Goal: Transaction & Acquisition: Purchase product/service

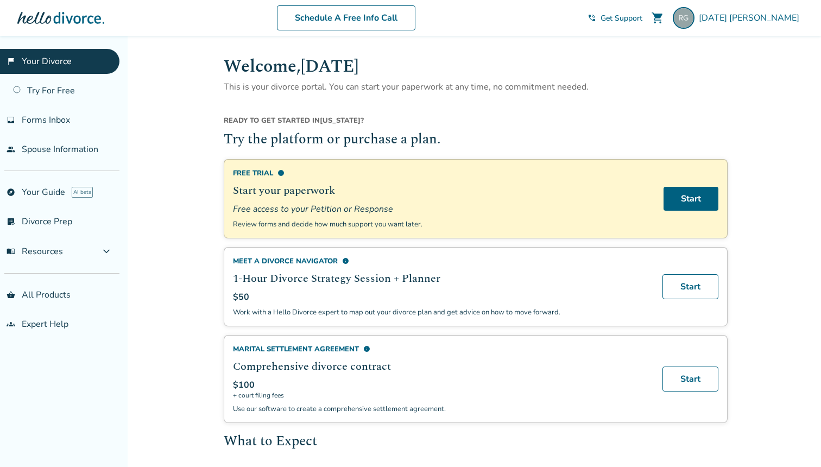
click at [361, 210] on span "Free access to your Petition or Response" at bounding box center [442, 209] width 418 height 12
click at [398, 207] on span "Free access to your Petition or Response" at bounding box center [442, 209] width 418 height 12
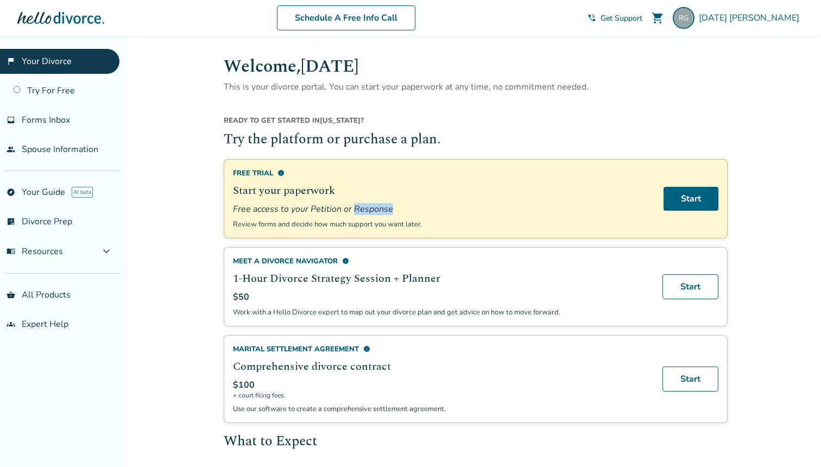
click at [398, 207] on span "Free access to your Petition or Response" at bounding box center [442, 209] width 418 height 12
click at [404, 209] on span "Free access to your Petition or Response" at bounding box center [442, 209] width 418 height 12
click at [426, 211] on span "Free access to your Petition or Response" at bounding box center [442, 209] width 418 height 12
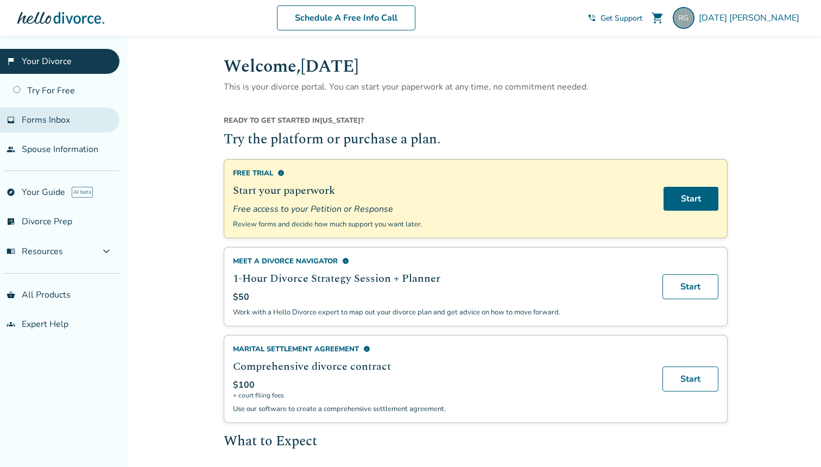
click at [70, 128] on link "inbox Forms Inbox" at bounding box center [60, 120] width 120 height 25
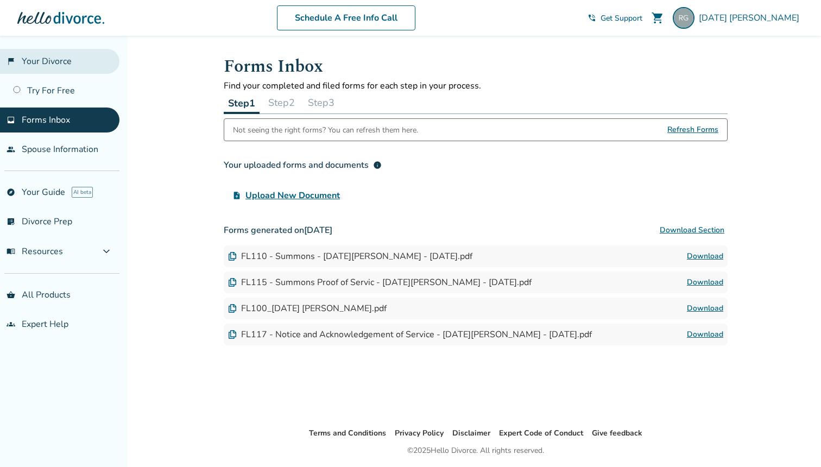
click at [56, 58] on link "flag_2 Your Divorce" at bounding box center [60, 61] width 120 height 25
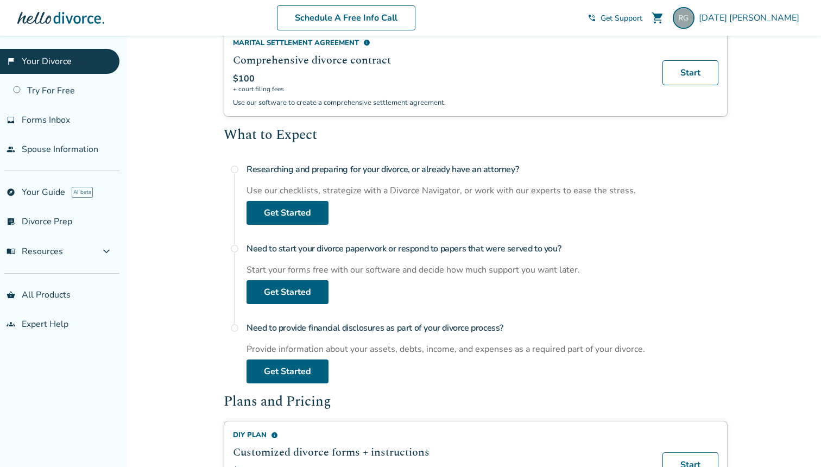
scroll to position [311, 0]
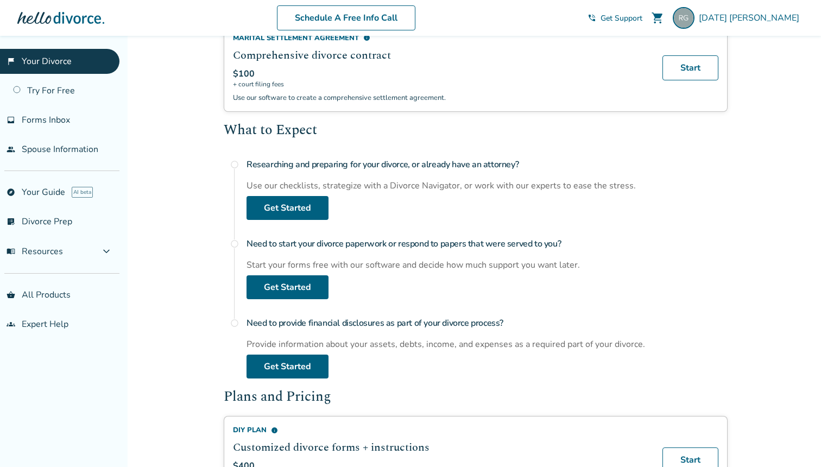
click at [423, 167] on h4 "Researching and preparing for your divorce, or already have an attorney?" at bounding box center [487, 165] width 481 height 22
click at [423, 183] on div "Researching and preparing for your divorce, or already have an attorney? Use ou…" at bounding box center [487, 187] width 481 height 66
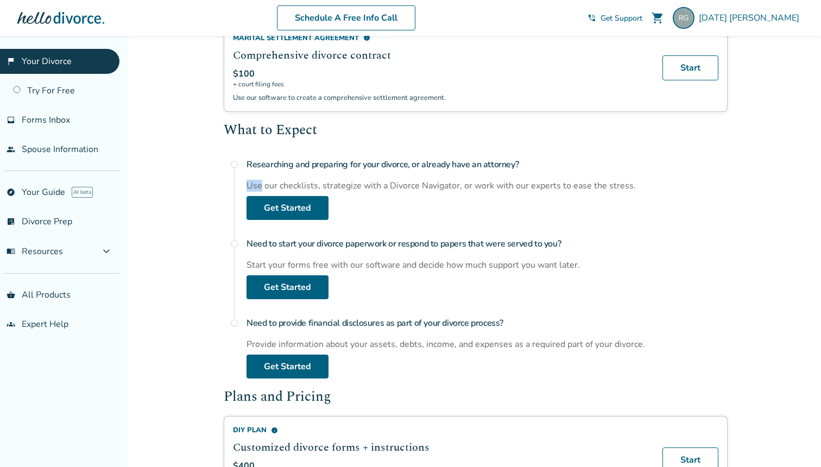
click at [423, 183] on div "Researching and preparing for your divorce, or already have an attorney? Use ou…" at bounding box center [487, 187] width 481 height 66
click at [442, 166] on h4 "Researching and preparing for your divorce, or already have an attorney?" at bounding box center [487, 165] width 481 height 22
click at [436, 192] on div "Use our checklists, strategize with a Divorce Navigator, or work with our exper…" at bounding box center [487, 186] width 481 height 12
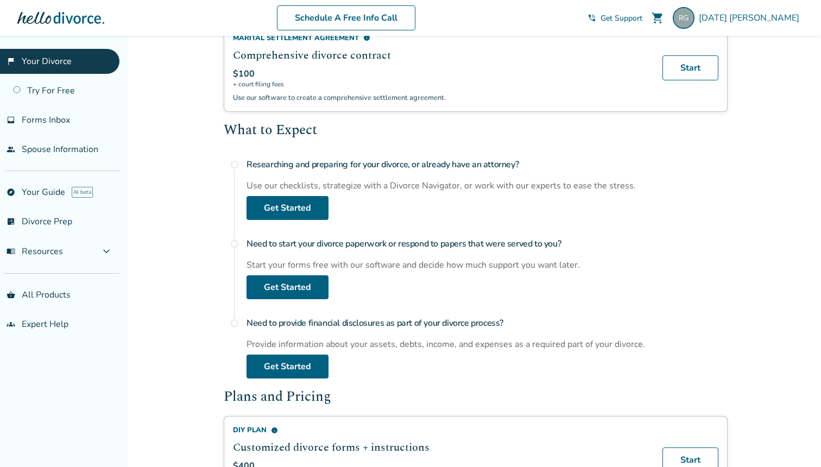
click at [436, 192] on div "Use our checklists, strategize with a Divorce Navigator, or work with our exper…" at bounding box center [487, 186] width 481 height 12
click at [470, 185] on div "Use our checklists, strategize with a Divorce Navigator, or work with our exper…" at bounding box center [487, 186] width 481 height 12
click at [448, 264] on div "Start your forms free with our software and decide how much support you want la…" at bounding box center [487, 265] width 481 height 12
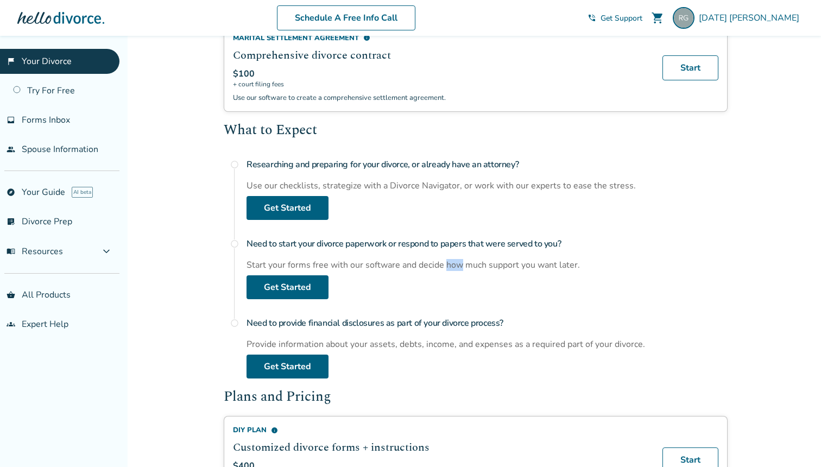
click at [448, 264] on div "Start your forms free with our software and decide how much support you want la…" at bounding box center [487, 265] width 481 height 12
click at [460, 247] on h4 "Need to start your divorce paperwork or respond to papers that were served to y…" at bounding box center [487, 244] width 481 height 22
click at [452, 279] on div "Need to start your divorce paperwork or respond to papers that were served to y…" at bounding box center [487, 266] width 481 height 66
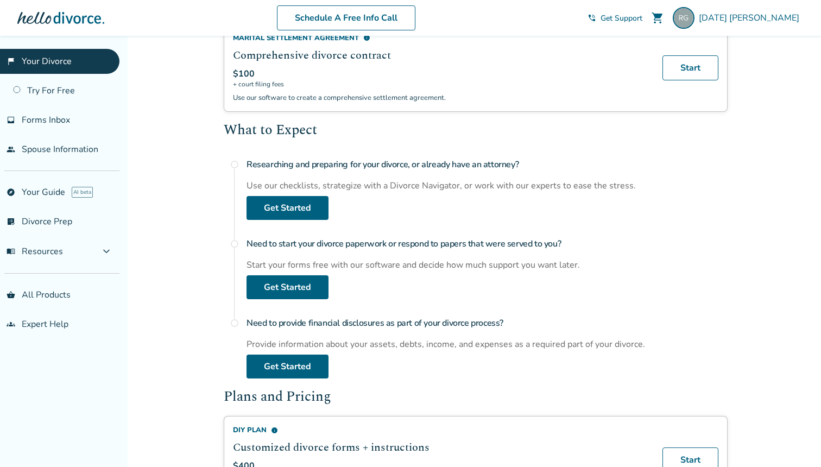
click at [462, 261] on div "Need to start your divorce paperwork or respond to papers that were served to y…" at bounding box center [487, 266] width 481 height 66
click at [478, 266] on div "Start your forms free with our software and decide how much support you want la…" at bounding box center [487, 265] width 481 height 12
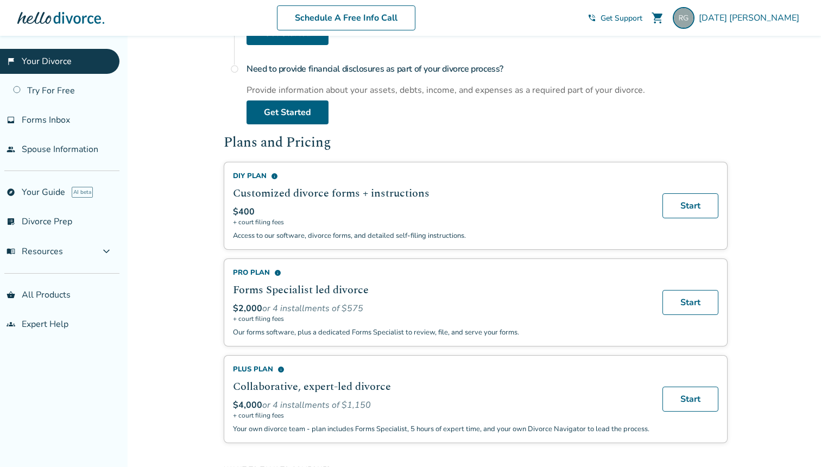
scroll to position [572, 0]
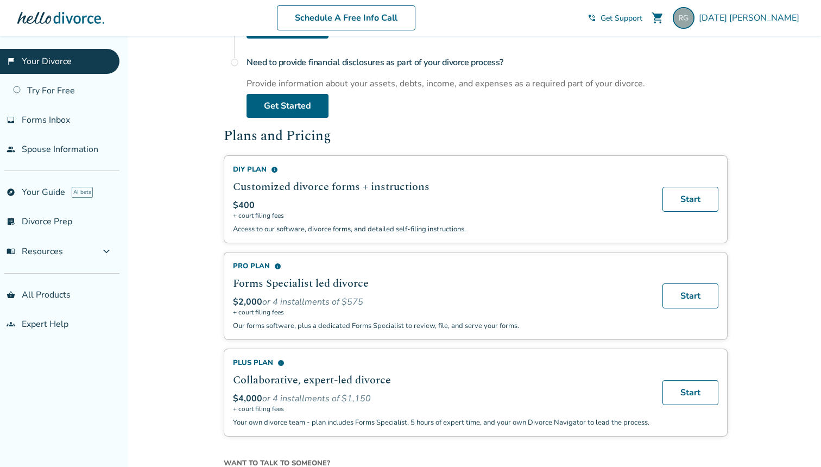
click at [437, 331] on p "Our forms software, plus a dedicated Forms Specialist to review, file, and serv…" at bounding box center [441, 326] width 417 height 10
click at [468, 331] on p "Our forms software, plus a dedicated Forms Specialist to review, file, and serv…" at bounding box center [441, 326] width 417 height 10
click at [692, 303] on link "Start" at bounding box center [691, 296] width 56 height 25
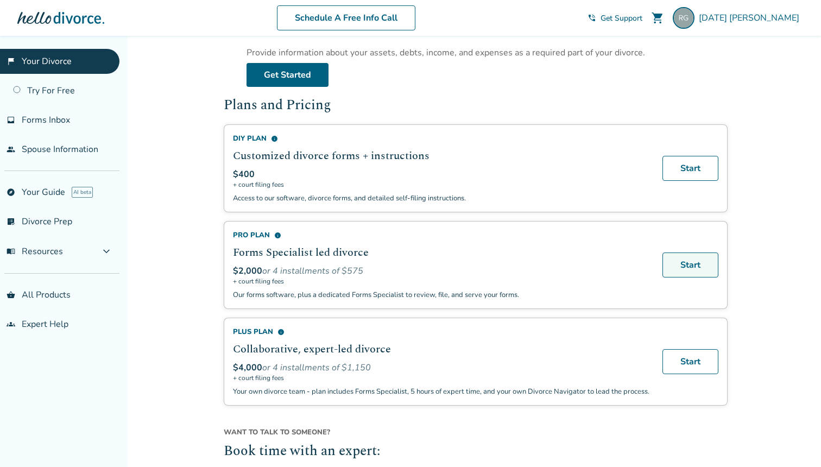
scroll to position [608, 0]
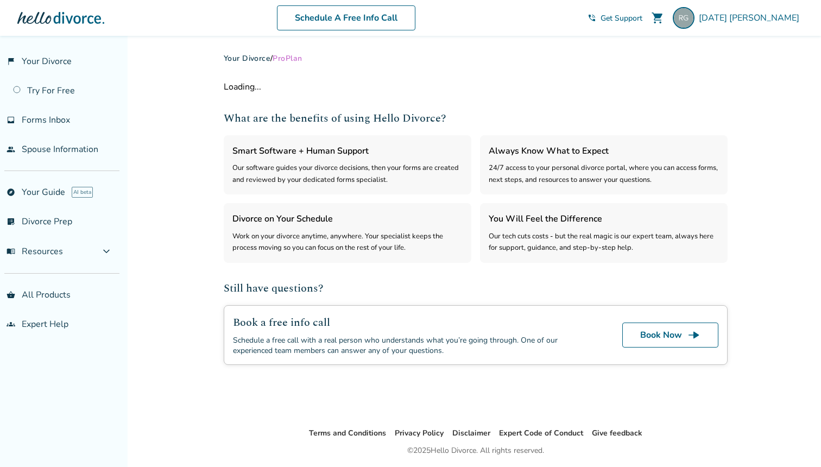
click at [330, 177] on div "Our software guides your divorce decisions, then your forms are created and rev…" at bounding box center [348, 173] width 230 height 23
click at [373, 175] on div "Our software guides your divorce decisions, then your forms are created and rev…" at bounding box center [348, 173] width 230 height 23
click at [343, 246] on div "Work on your divorce anytime, anywhere. Your specialist keeps the process movin…" at bounding box center [348, 242] width 230 height 23
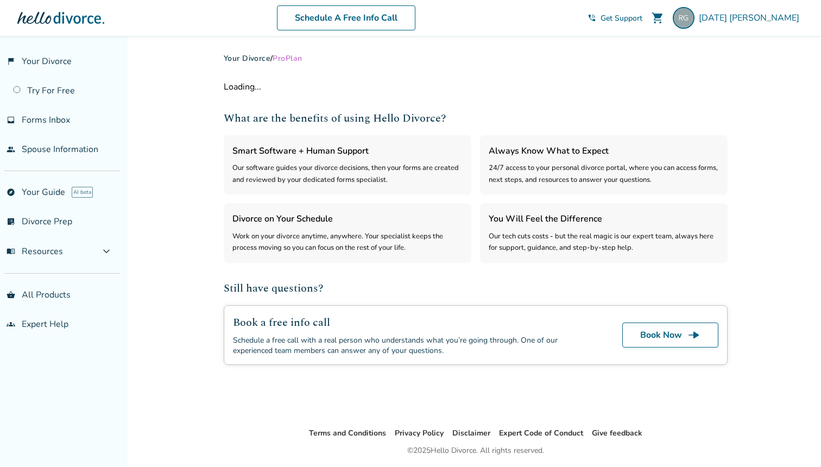
click at [343, 246] on div "Work on your divorce anytime, anywhere. Your specialist keeps the process movin…" at bounding box center [348, 242] width 230 height 23
click at [379, 244] on div "Work on your divorce anytime, anywhere. Your specialist keeps the process movin…" at bounding box center [348, 242] width 230 height 23
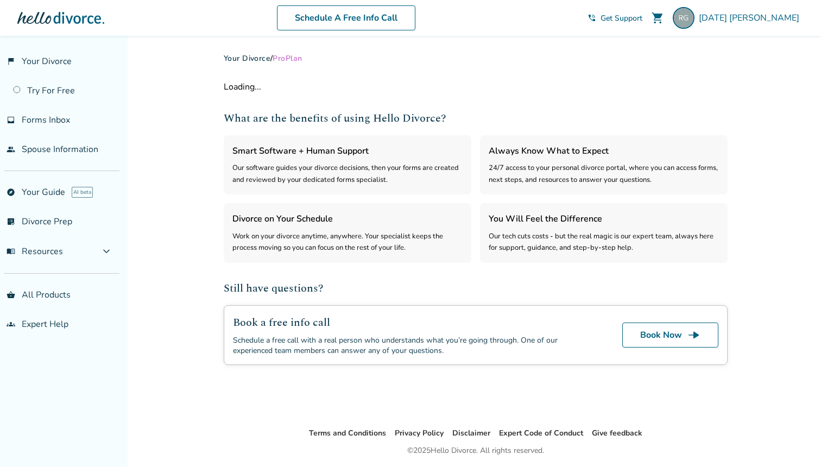
click at [397, 239] on div "Work on your divorce anytime, anywhere. Your specialist keeps the process movin…" at bounding box center [348, 242] width 230 height 23
select select "***"
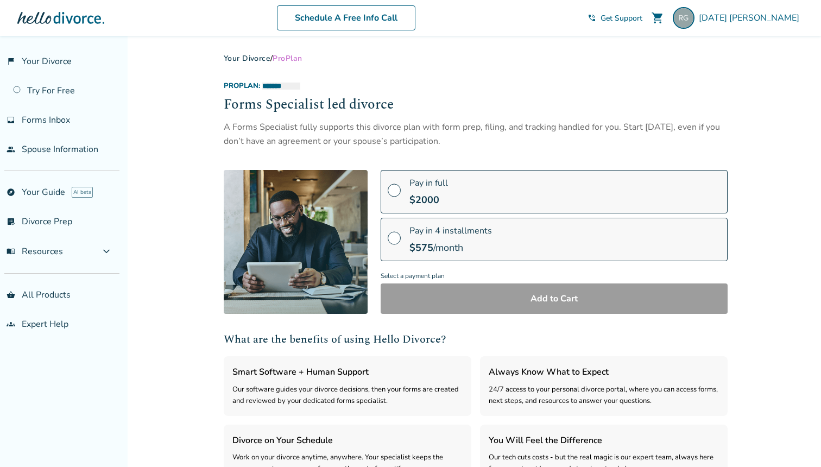
click at [529, 243] on label "Pay in 4 installments $ 575 /month" at bounding box center [554, 239] width 347 height 43
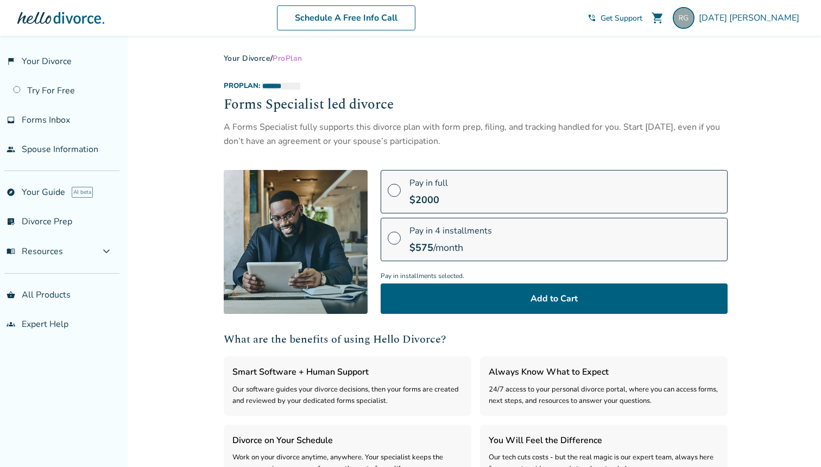
click at [529, 243] on label "Pay in 4 installments $ 575 /month" at bounding box center [554, 239] width 347 height 43
click at [443, 198] on div "$ 2000" at bounding box center [429, 199] width 39 height 13
click at [308, 140] on div "A Forms Specialist fully supports this divorce plan with form prep, filing, and…" at bounding box center [476, 134] width 504 height 29
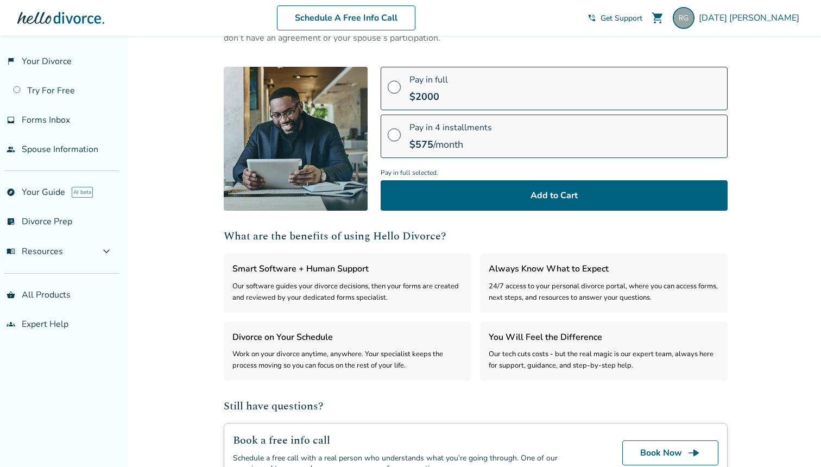
scroll to position [103, 0]
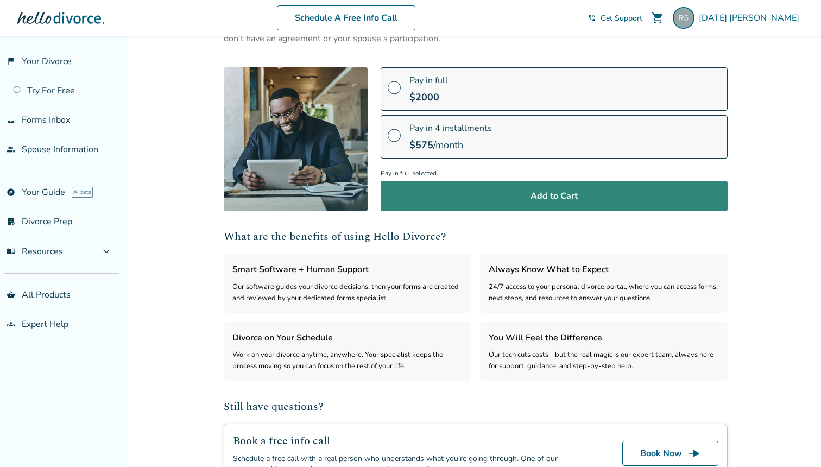
click at [535, 202] on button "Add to Cart" at bounding box center [554, 196] width 347 height 30
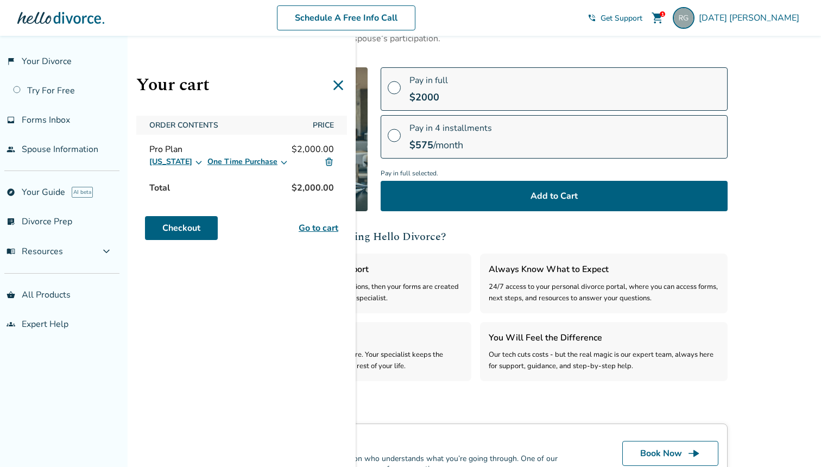
click at [184, 162] on button "[US_STATE]" at bounding box center [176, 161] width 54 height 13
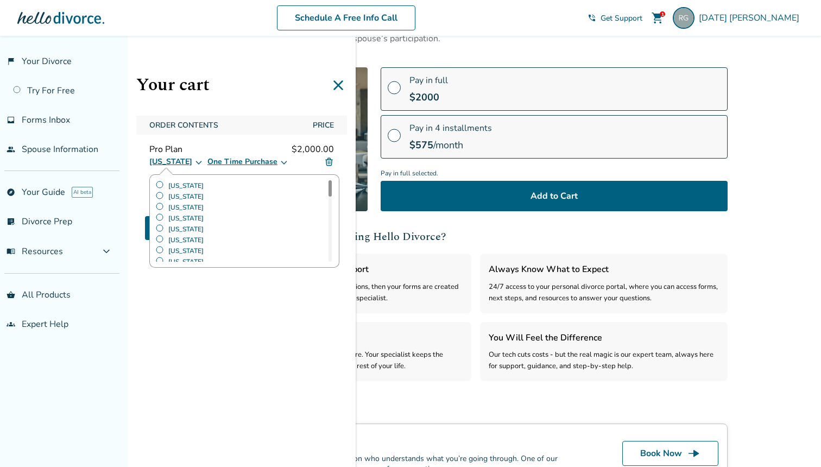
click at [231, 341] on div "Your cart Order Contents Price Pro Plan $2,000.00 California Alabama Alaska Ari…" at bounding box center [242, 269] width 228 height 467
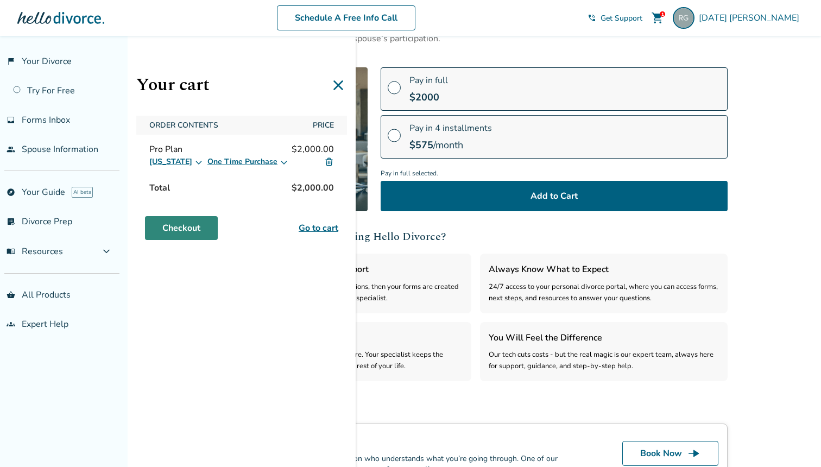
click at [185, 231] on link "Checkout" at bounding box center [181, 228] width 73 height 24
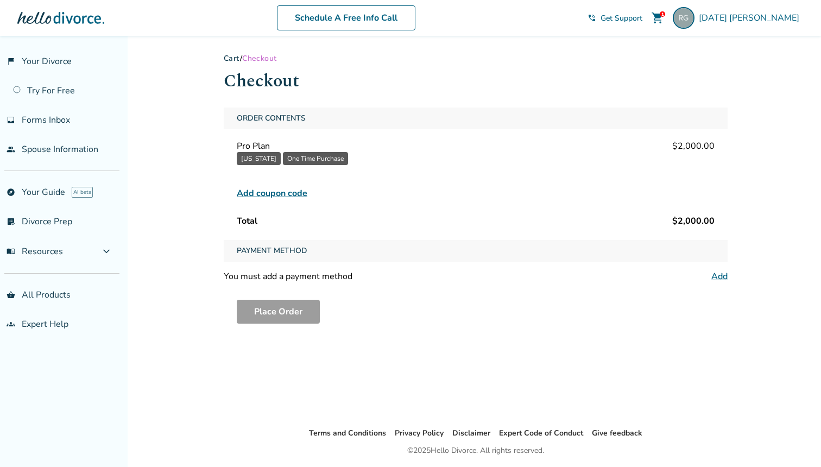
click at [720, 279] on link "Add" at bounding box center [720, 277] width 16 height 12
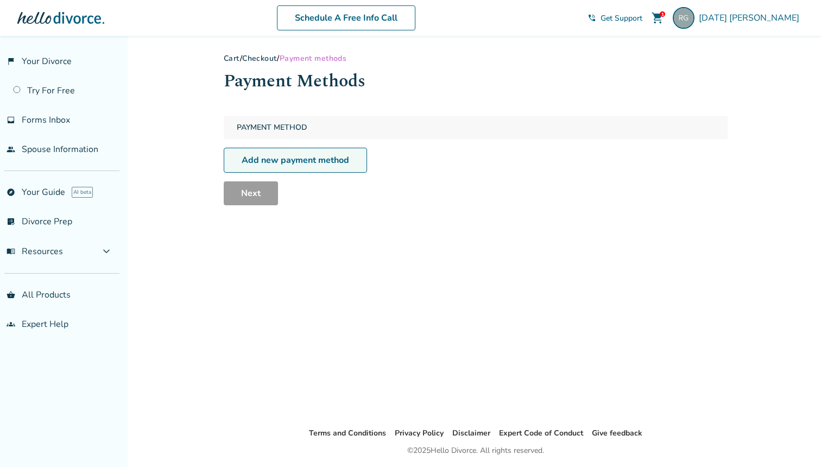
click at [324, 160] on link "Add new payment method" at bounding box center [295, 160] width 143 height 25
select select "**"
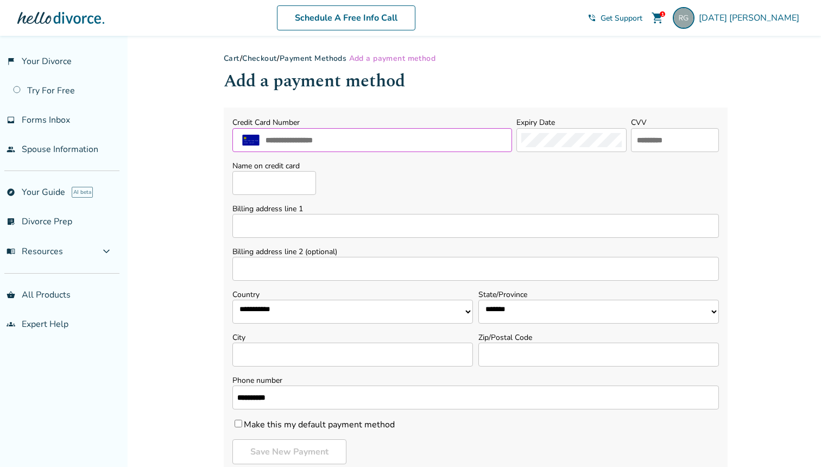
click at [343, 141] on input "text" at bounding box center [386, 140] width 243 height 14
click at [350, 128] on div "Credit Card Number" at bounding box center [373, 134] width 280 height 36
click at [350, 142] on input "text" at bounding box center [386, 140] width 243 height 14
click at [417, 142] on input "text" at bounding box center [386, 140] width 243 height 14
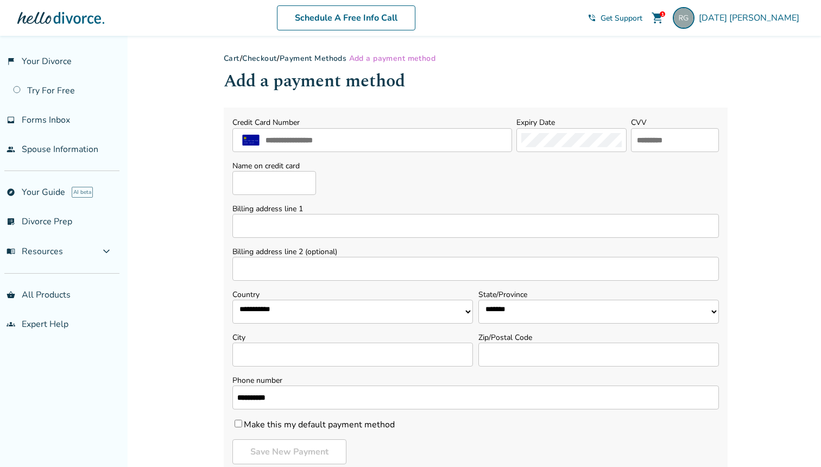
click at [536, 191] on div "Name on credit card" at bounding box center [476, 178] width 487 height 34
click at [317, 141] on input "text" at bounding box center [386, 140] width 243 height 14
type input "**********"
click at [345, 137] on input "**********" at bounding box center [386, 140] width 243 height 14
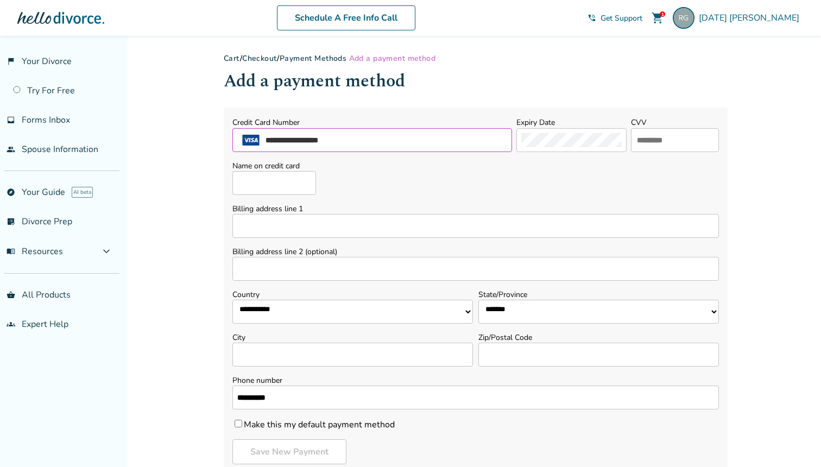
click at [345, 137] on input "**********" at bounding box center [386, 140] width 243 height 14
paste input "**********"
type input "**********"
click at [552, 132] on div at bounding box center [572, 140] width 110 height 24
click at [667, 137] on input "text" at bounding box center [675, 140] width 78 height 14
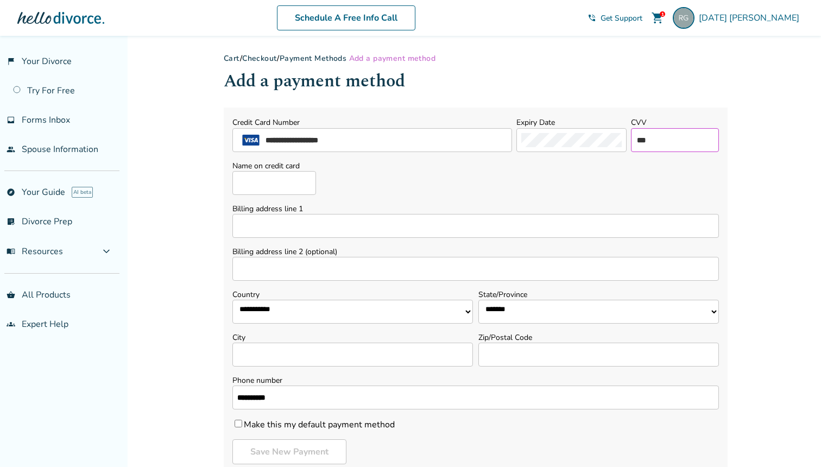
type input "***"
click at [294, 171] on label "Name on credit card" at bounding box center [275, 166] width 84 height 10
click at [294, 172] on input "Name on credit card" at bounding box center [275, 183] width 84 height 24
type input "**********"
click at [417, 232] on input "Billing address line 1" at bounding box center [476, 226] width 487 height 24
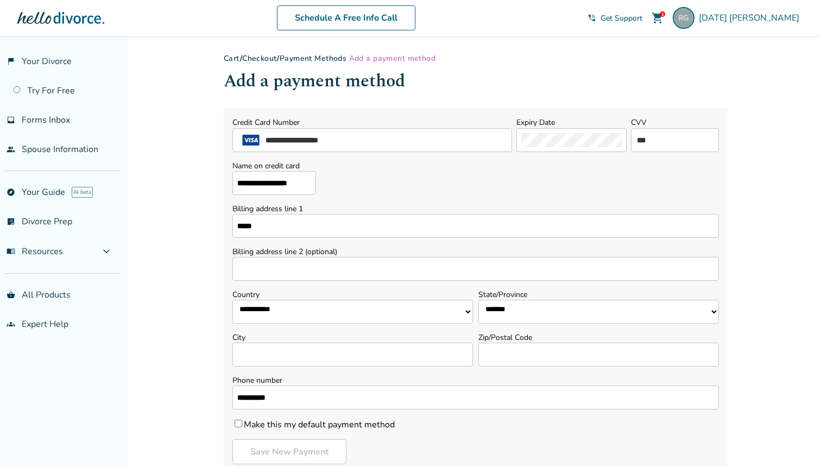
type input "**********"
select select "**"
type input "**********"
type input "*****"
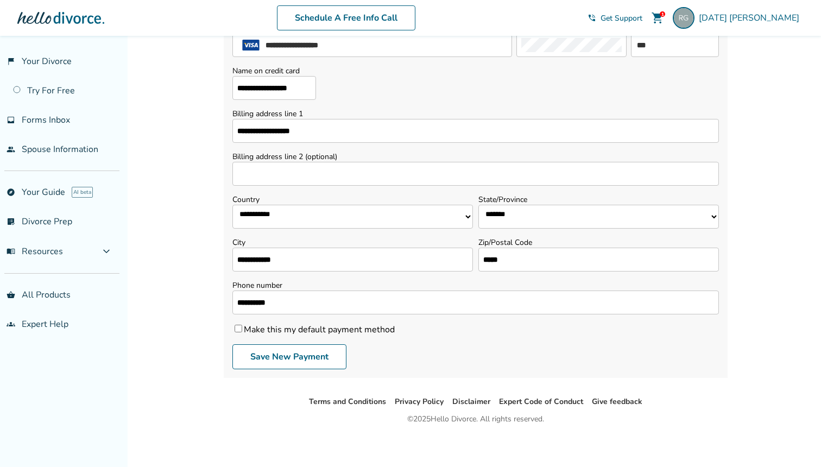
scroll to position [100, 0]
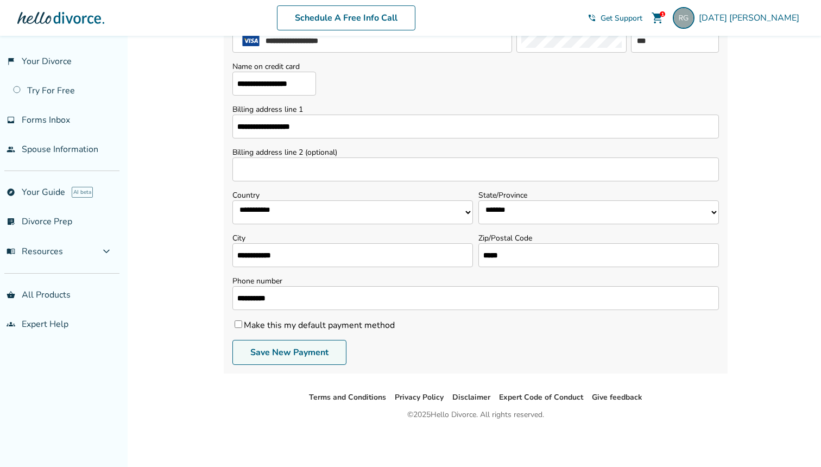
click at [313, 354] on button "Save New Payment" at bounding box center [290, 352] width 114 height 25
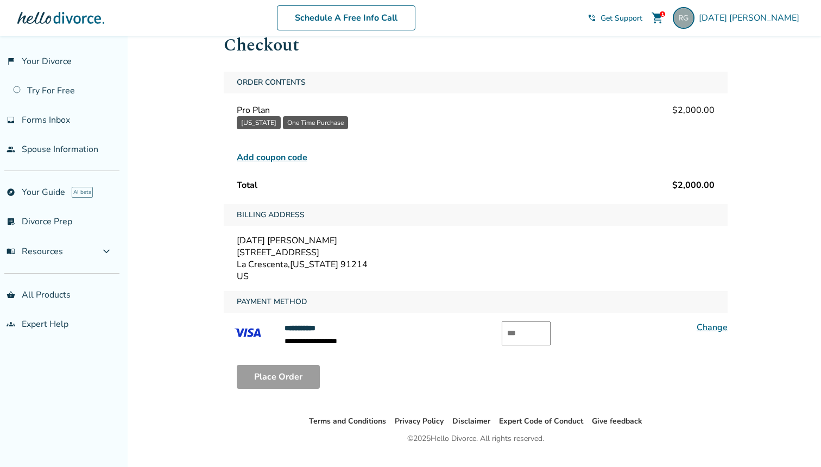
click at [536, 337] on input "text" at bounding box center [526, 334] width 49 height 24
type input "***"
click at [420, 297] on div "Payment Method" at bounding box center [476, 302] width 504 height 22
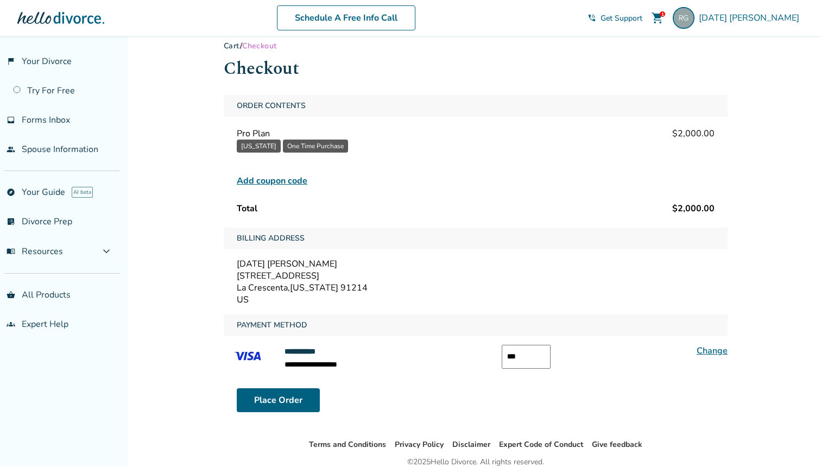
scroll to position [0, 0]
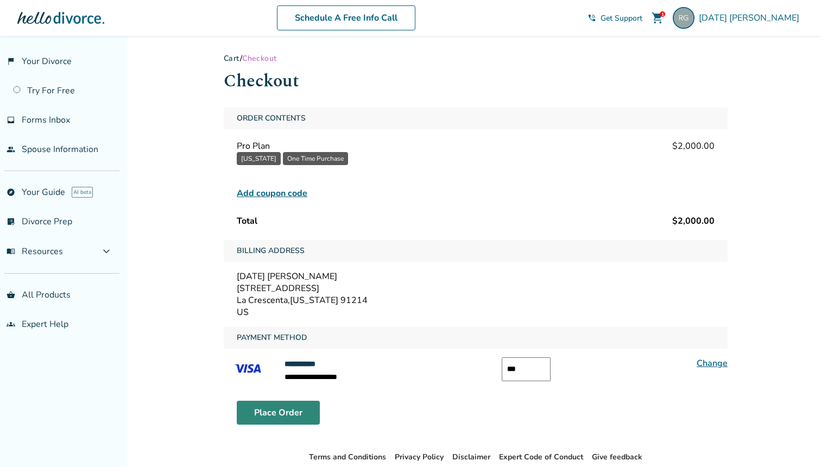
click at [287, 422] on button "Place Order" at bounding box center [278, 413] width 83 height 24
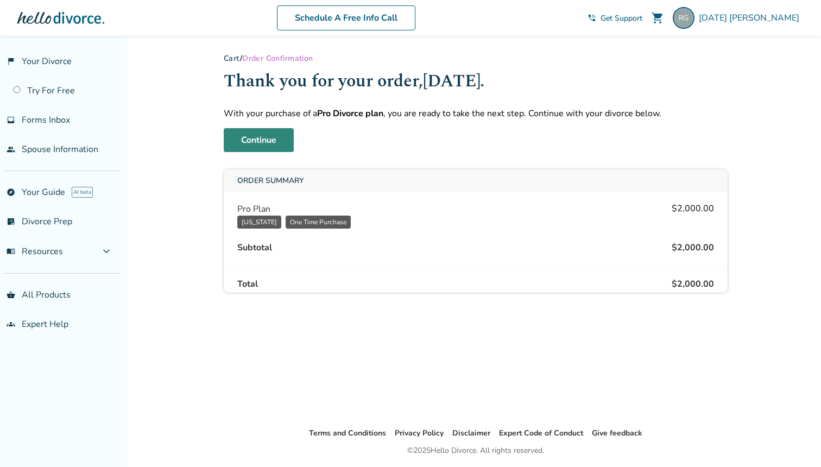
click at [280, 152] on link "Continue" at bounding box center [259, 140] width 70 height 24
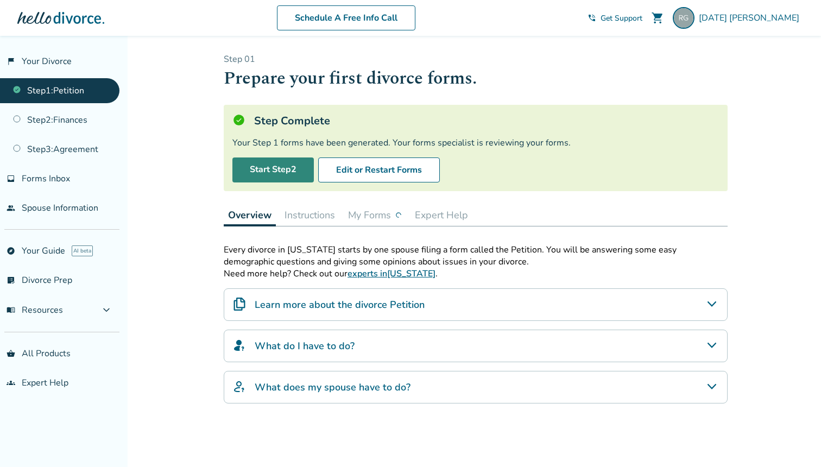
click at [291, 172] on link "Start Step 2" at bounding box center [273, 170] width 81 height 25
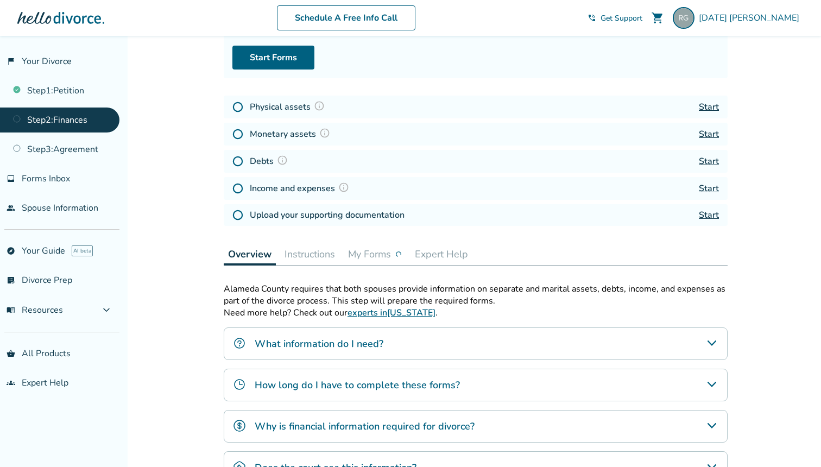
scroll to position [124, 0]
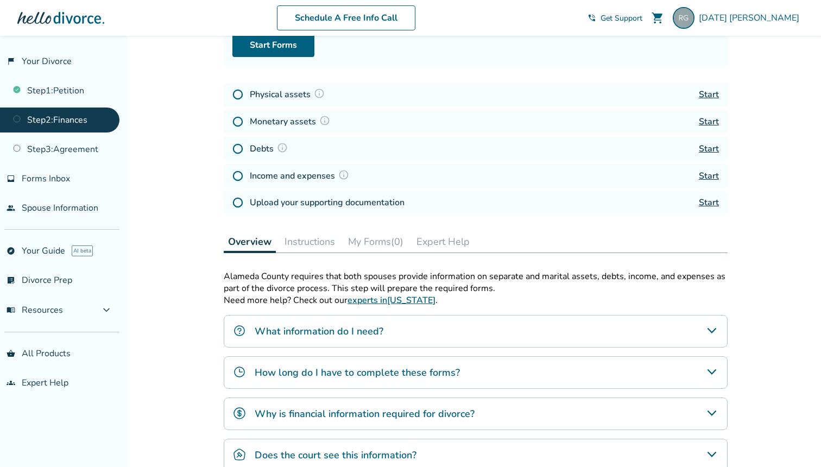
click at [298, 292] on p "Alameda County requires that both spouses provide information on separate and m…" at bounding box center [476, 283] width 504 height 24
click at [277, 293] on p "Alameda County requires that both spouses provide information on separate and m…" at bounding box center [476, 283] width 504 height 24
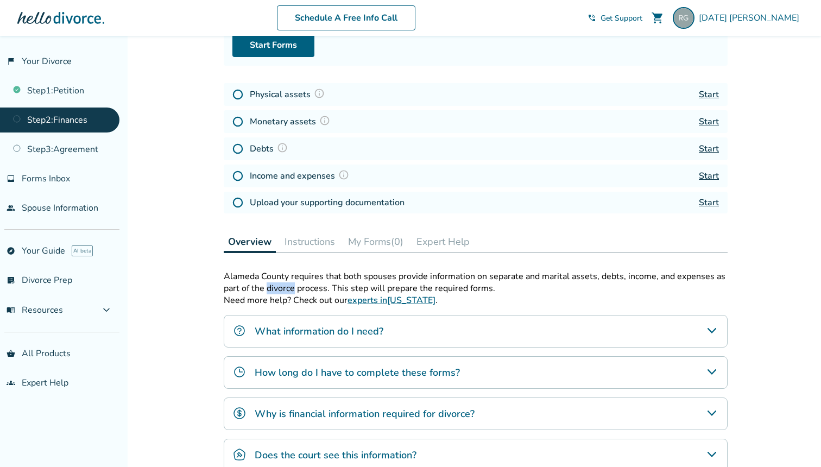
click at [277, 293] on p "Alameda County requires that both spouses provide information on separate and m…" at bounding box center [476, 283] width 504 height 24
click at [302, 280] on p "Alameda County requires that both spouses provide information on separate and m…" at bounding box center [476, 283] width 504 height 24
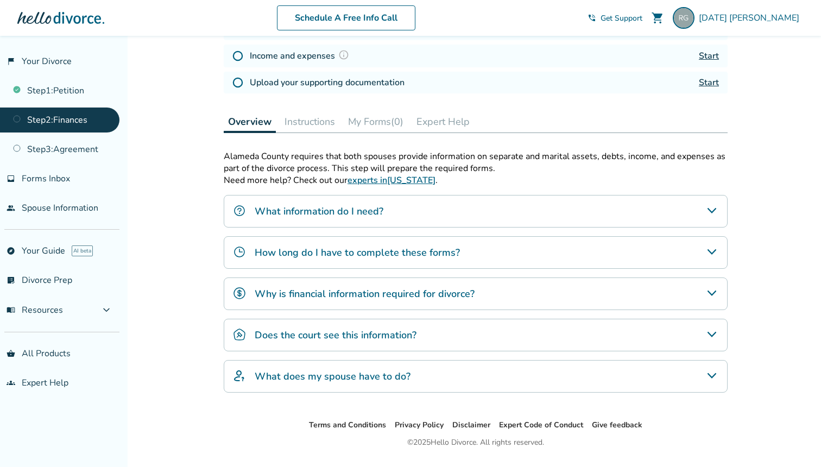
scroll to position [0, 0]
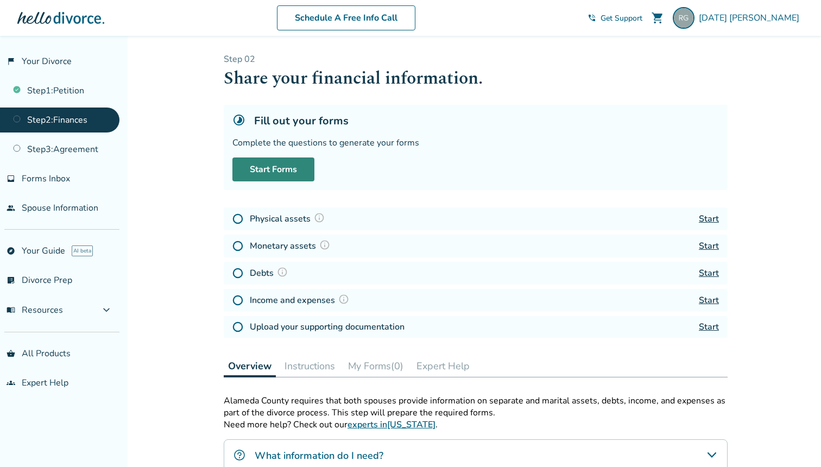
click at [288, 172] on link "Start Forms" at bounding box center [274, 170] width 82 height 24
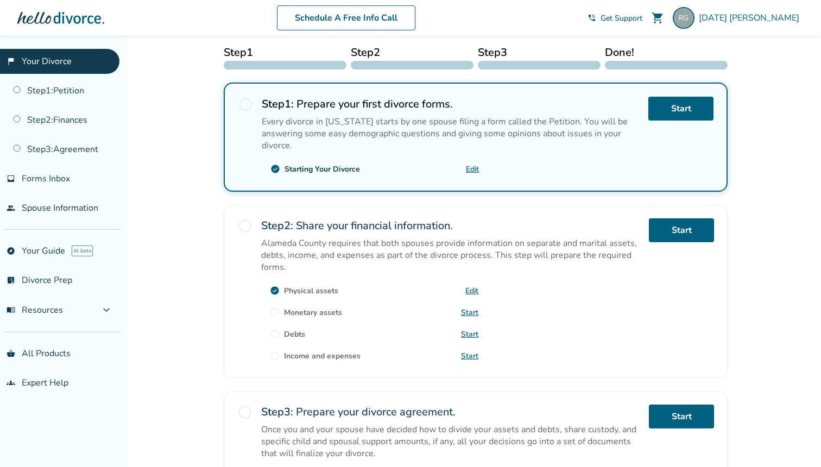
scroll to position [181, 0]
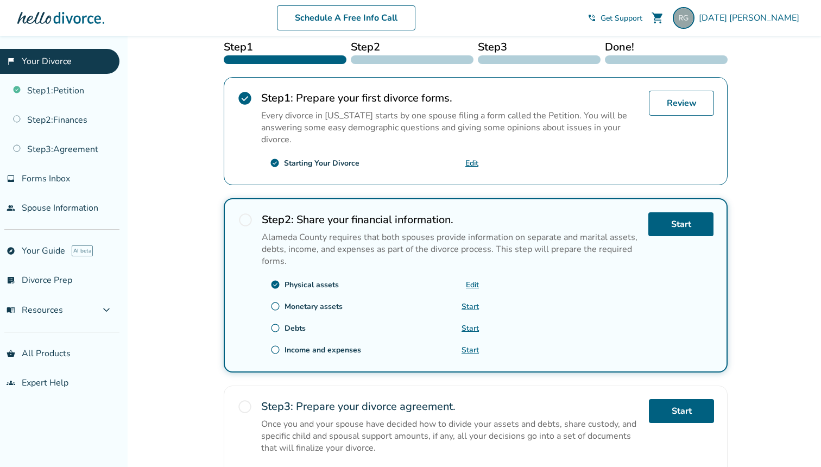
click at [468, 312] on link "Start" at bounding box center [470, 307] width 17 height 10
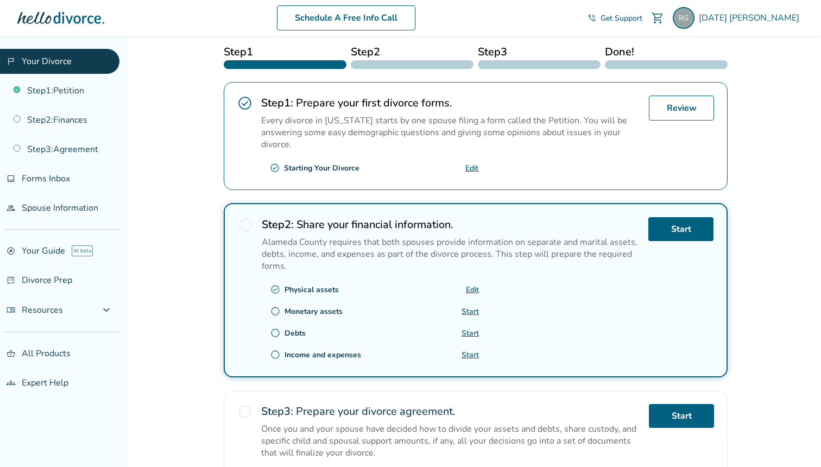
scroll to position [208, 0]
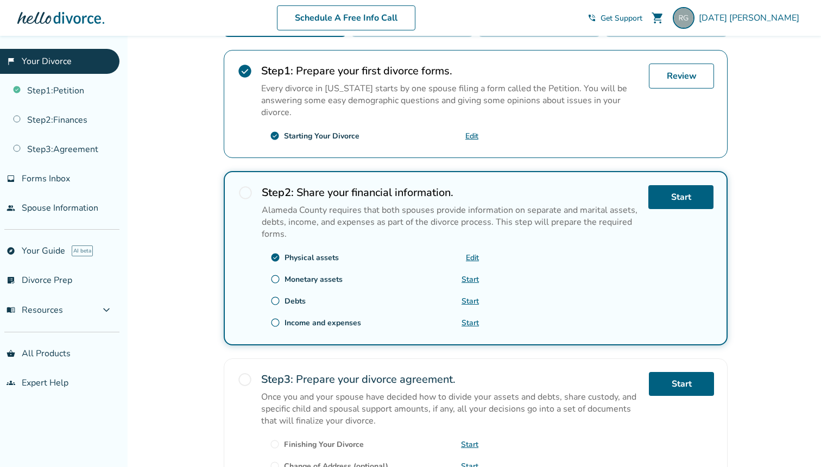
click at [369, 218] on p "Alameda County requires that both spouses provide information on separate and m…" at bounding box center [451, 222] width 378 height 36
click at [395, 225] on p "Alameda County requires that both spouses provide information on separate and m…" at bounding box center [451, 222] width 378 height 36
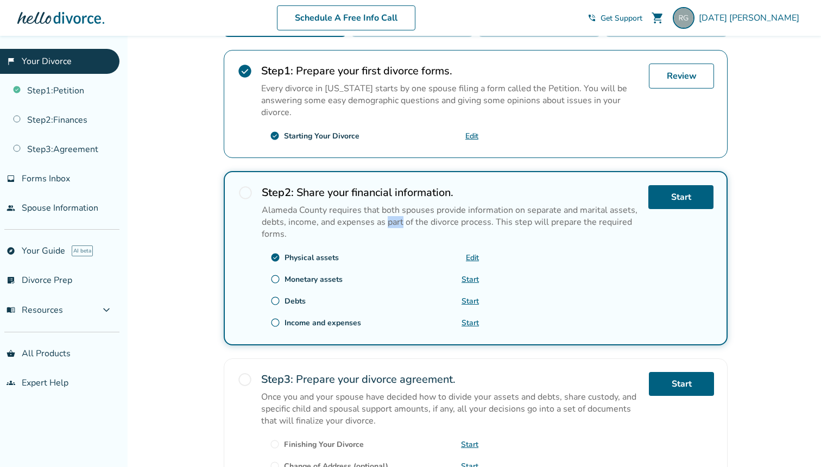
click at [395, 225] on p "Alameda County requires that both spouses provide information on separate and m…" at bounding box center [451, 222] width 378 height 36
click at [420, 220] on p "Alameda County requires that both spouses provide information on separate and m…" at bounding box center [451, 222] width 378 height 36
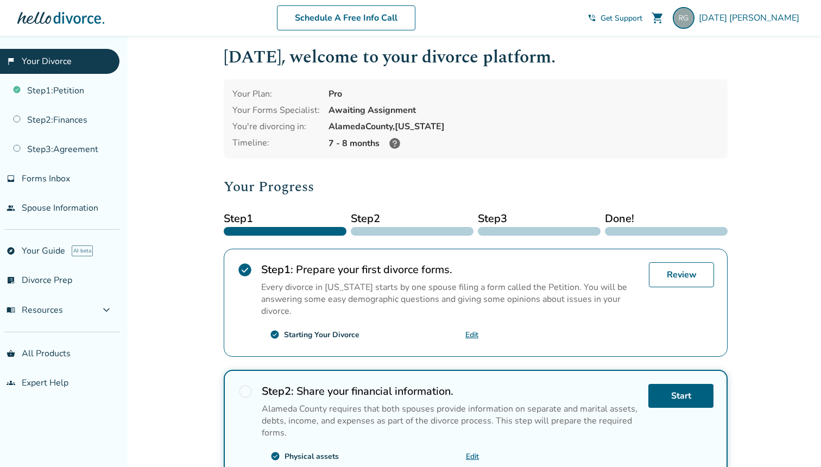
scroll to position [7, 0]
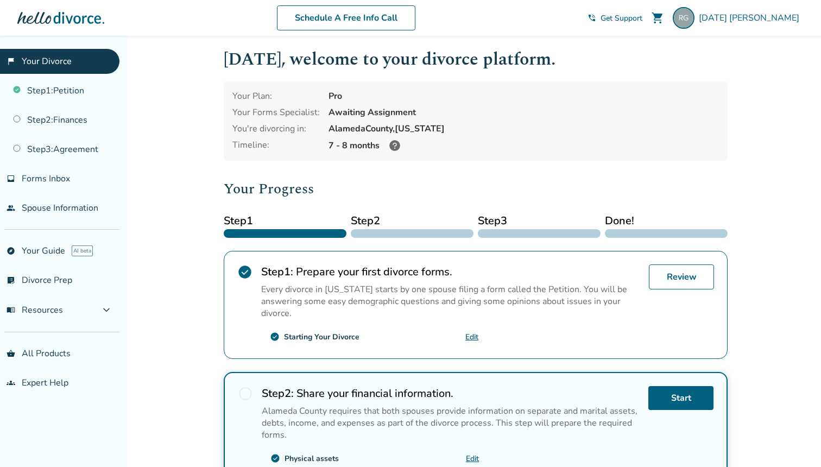
click at [367, 300] on p "Every divorce in [US_STATE] starts by one spouse filing a form called the Petit…" at bounding box center [450, 302] width 379 height 36
click at [394, 301] on p "Every divorce in [US_STATE] starts by one spouse filing a form called the Petit…" at bounding box center [450, 302] width 379 height 36
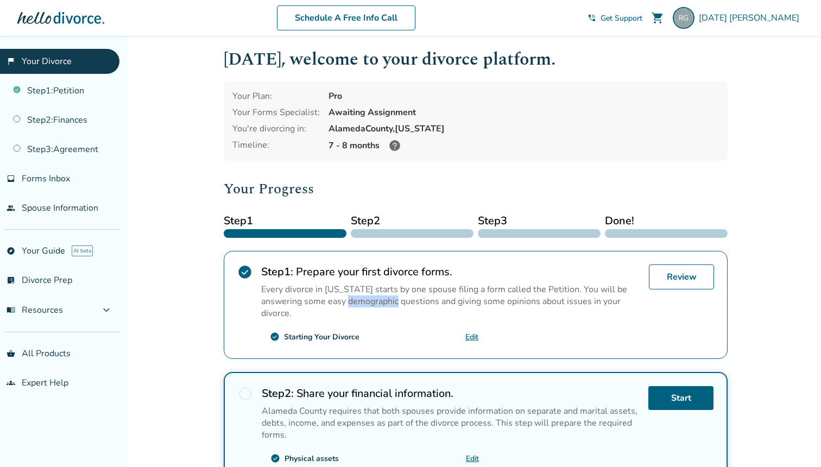
click at [394, 301] on p "Every divorce in [US_STATE] starts by one spouse filing a form called the Petit…" at bounding box center [450, 302] width 379 height 36
click at [365, 306] on p "Every divorce in [US_STATE] starts by one spouse filing a form called the Petit…" at bounding box center [450, 302] width 379 height 36
click at [393, 147] on icon at bounding box center [394, 145] width 13 height 13
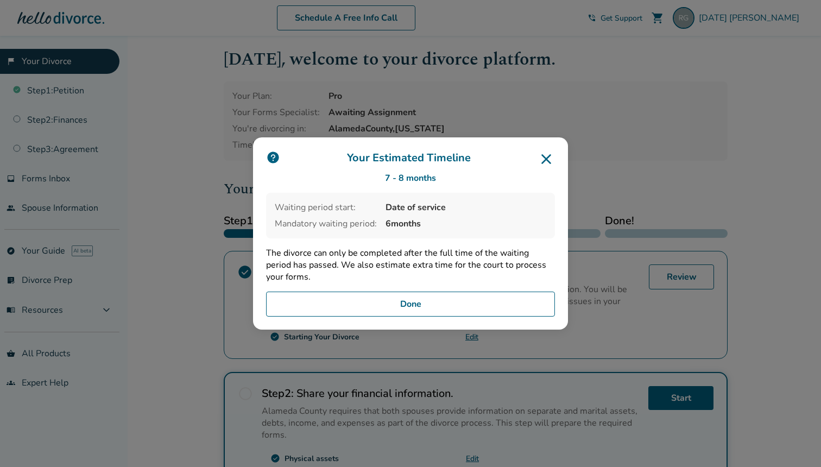
click at [391, 254] on p "The divorce can only be completed after the full time of the waiting period has…" at bounding box center [410, 265] width 289 height 36
click at [407, 259] on p "The divorce can only be completed after the full time of the waiting period has…" at bounding box center [410, 265] width 289 height 36
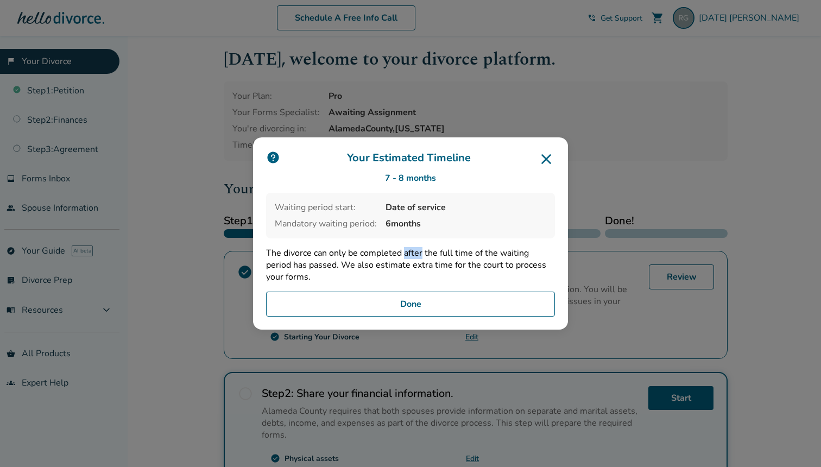
click at [407, 259] on p "The divorce can only be completed after the full time of the waiting period has…" at bounding box center [410, 265] width 289 height 36
click at [377, 255] on p "The divorce can only be completed after the full time of the waiting period has…" at bounding box center [410, 265] width 289 height 36
click at [549, 155] on icon at bounding box center [546, 158] width 17 height 17
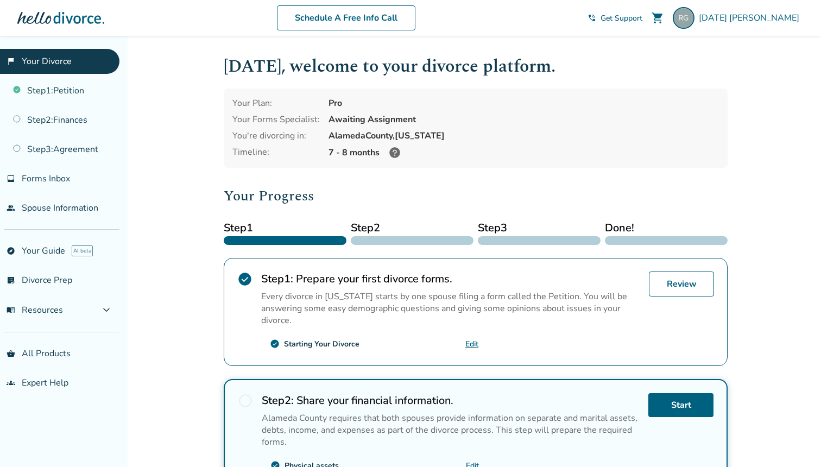
scroll to position [245, 0]
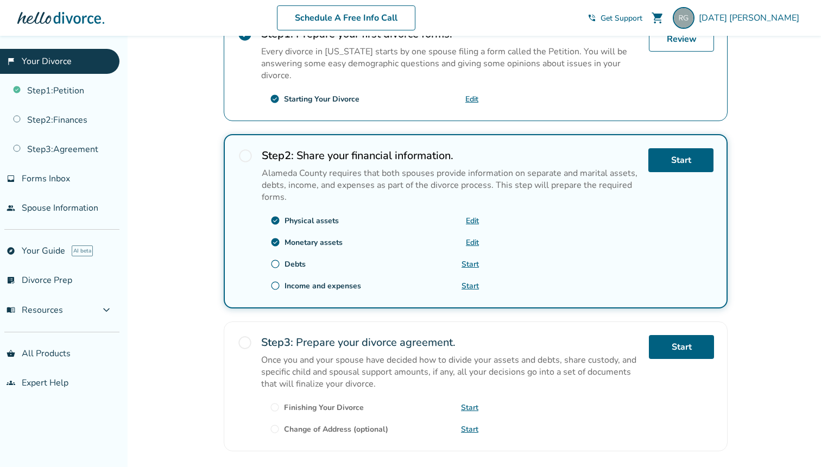
click at [470, 269] on link "Start" at bounding box center [470, 264] width 17 height 10
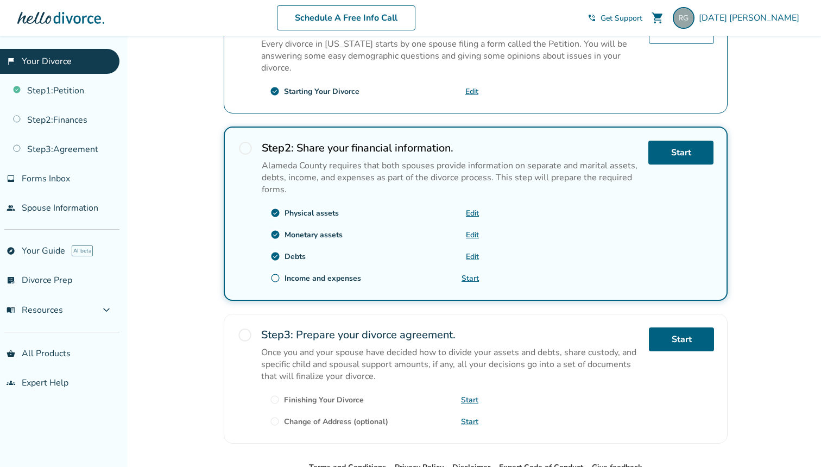
scroll to position [257, 0]
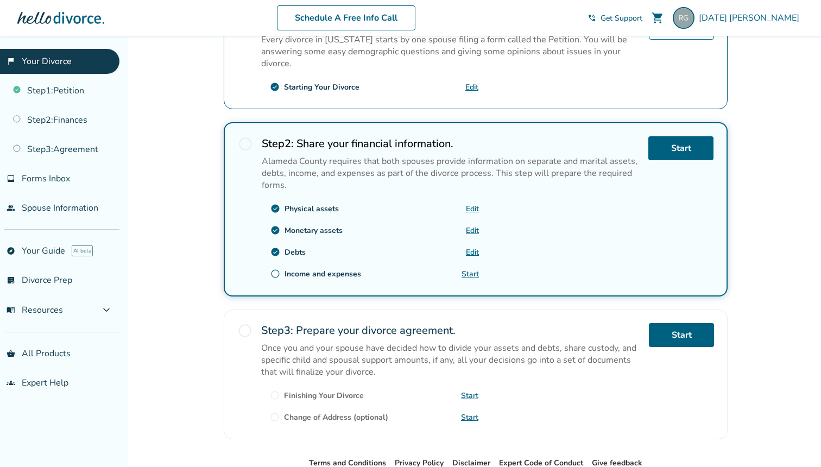
click at [473, 278] on link "Start" at bounding box center [470, 274] width 17 height 10
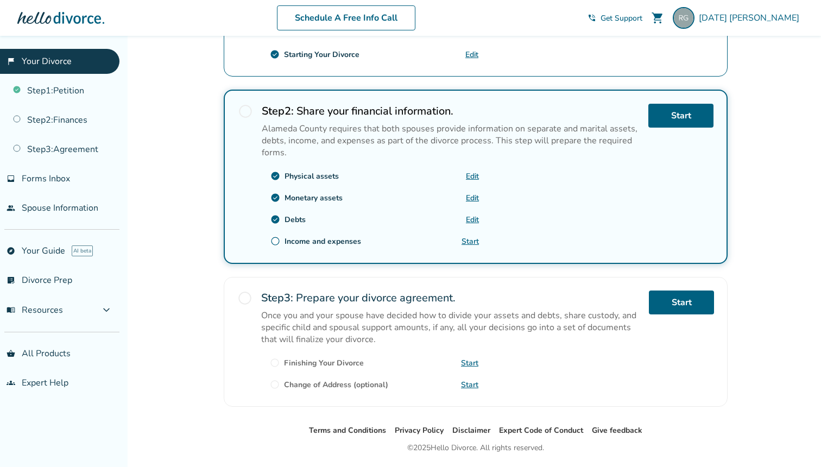
scroll to position [328, 0]
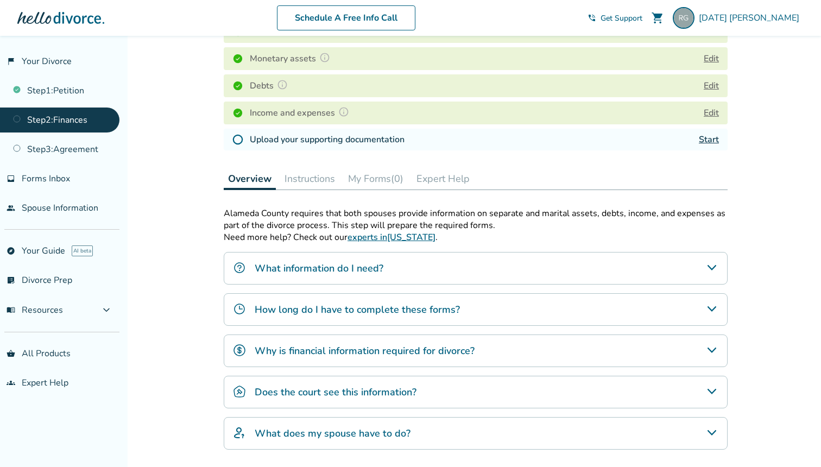
scroll to position [184, 0]
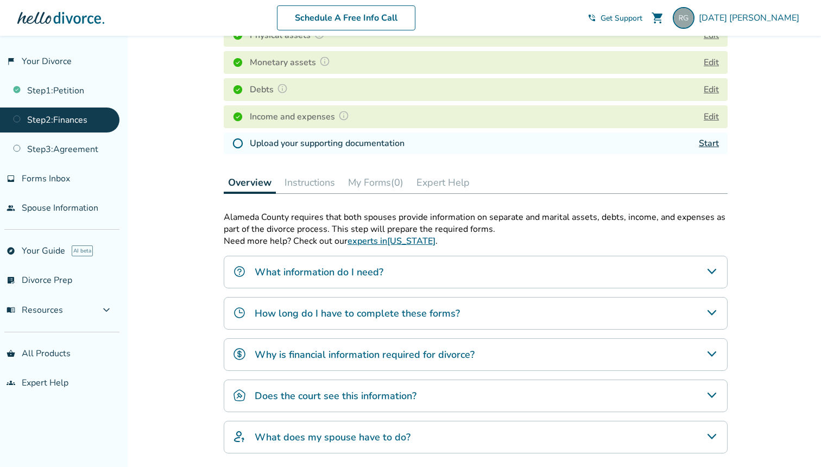
click at [513, 315] on div "How long do I have to complete these forms?" at bounding box center [476, 313] width 504 height 33
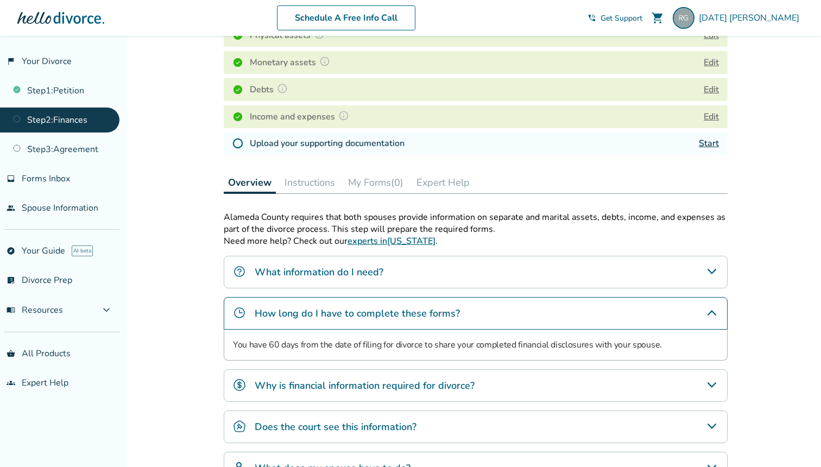
click at [513, 315] on div "How long do I have to complete these forms?" at bounding box center [476, 313] width 504 height 33
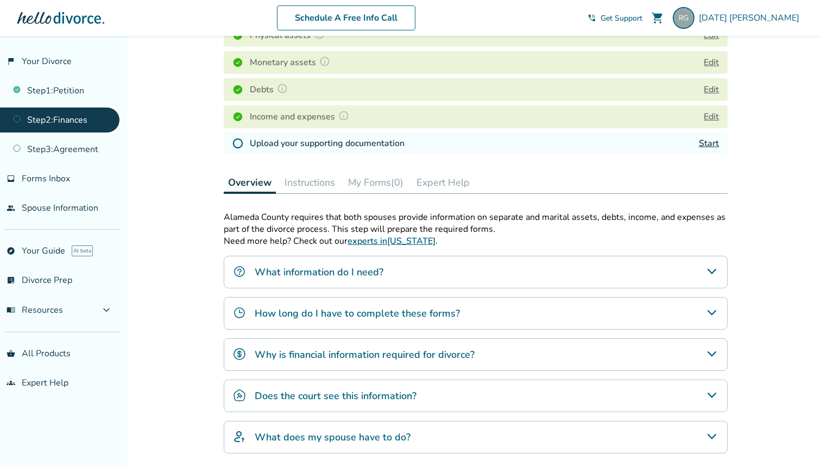
click at [526, 346] on div "Why is financial information required for divorce?" at bounding box center [476, 354] width 504 height 33
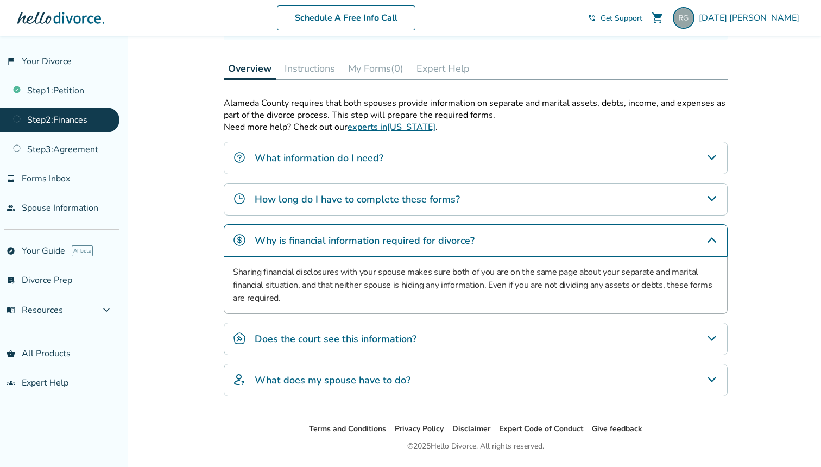
scroll to position [299, 0]
click at [511, 347] on div "Does the court see this information?" at bounding box center [476, 338] width 504 height 33
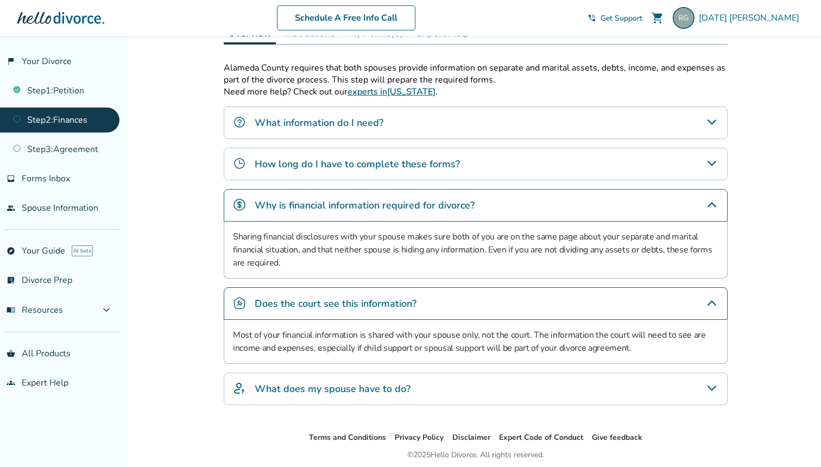
scroll to position [336, 0]
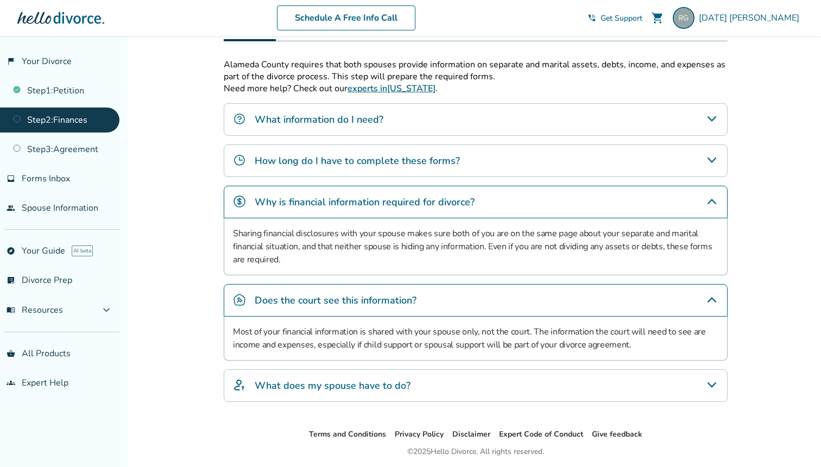
click at [468, 385] on div "What does my spouse have to do?" at bounding box center [476, 385] width 504 height 33
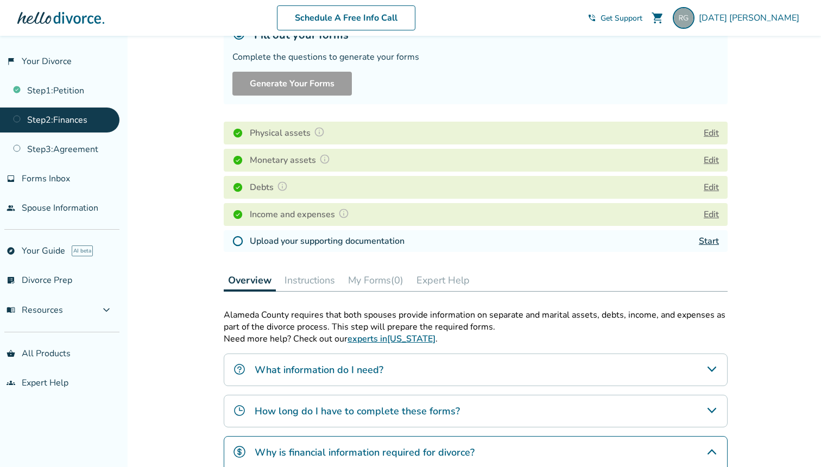
scroll to position [30, 0]
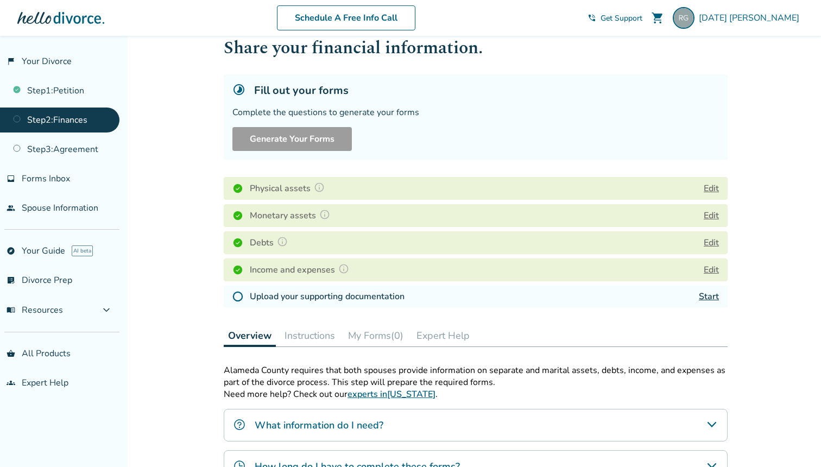
click at [716, 302] on link "Start" at bounding box center [709, 297] width 20 height 12
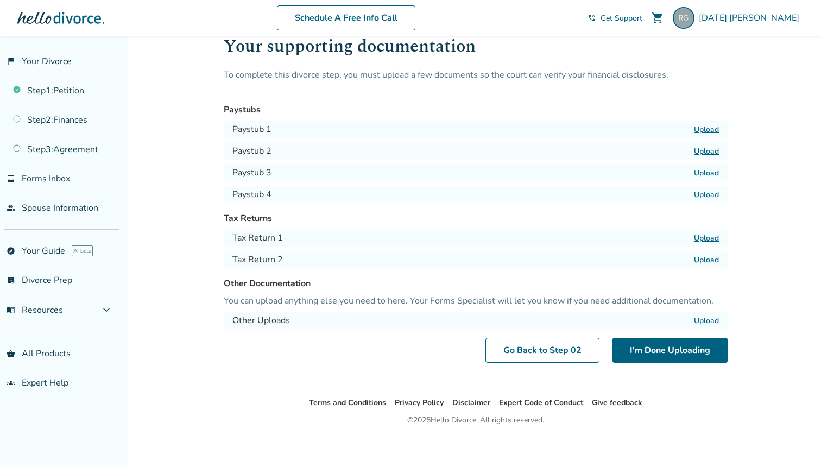
click at [542, 303] on p "You can upload anything else you need to here. Your Forms Specialist will let y…" at bounding box center [476, 300] width 504 height 13
click at [561, 303] on p "You can upload anything else you need to here. Your Forms Specialist will let y…" at bounding box center [476, 300] width 504 height 13
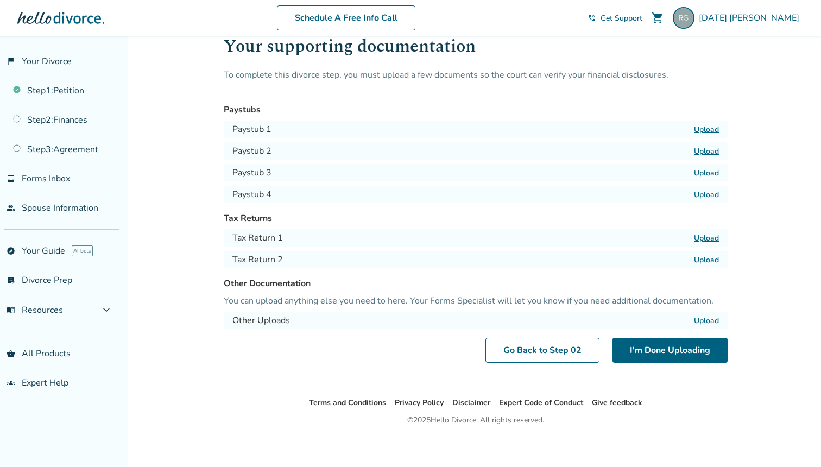
click at [561, 303] on p "You can upload anything else you need to here. Your Forms Specialist will let y…" at bounding box center [476, 300] width 504 height 13
click at [581, 303] on p "You can upload anything else you need to here. Your Forms Specialist will let y…" at bounding box center [476, 300] width 504 height 13
click at [426, 304] on p "You can upload anything else you need to here. Your Forms Specialist will let y…" at bounding box center [476, 300] width 504 height 13
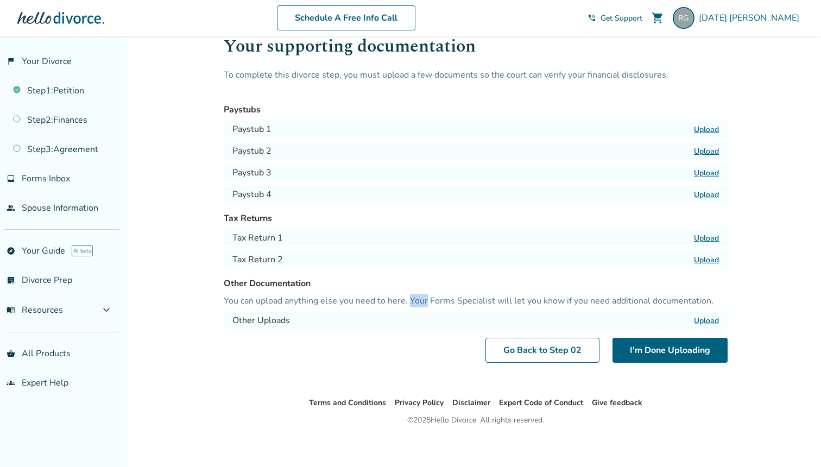
click at [426, 304] on p "You can upload anything else you need to here. Your Forms Specialist will let y…" at bounding box center [476, 300] width 504 height 13
click at [442, 285] on h3 "Other Documentation" at bounding box center [476, 283] width 504 height 13
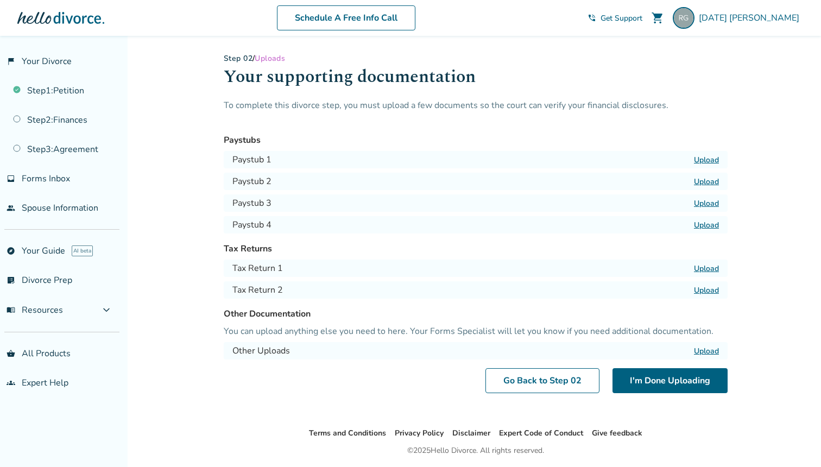
click at [709, 270] on label "Upload" at bounding box center [706, 268] width 25 height 10
click at [0, 0] on input "Upload" at bounding box center [0, 0] width 0 height 0
click at [707, 160] on label "Upload" at bounding box center [706, 160] width 25 height 10
click at [0, 0] on input "Upload" at bounding box center [0, 0] width 0 height 0
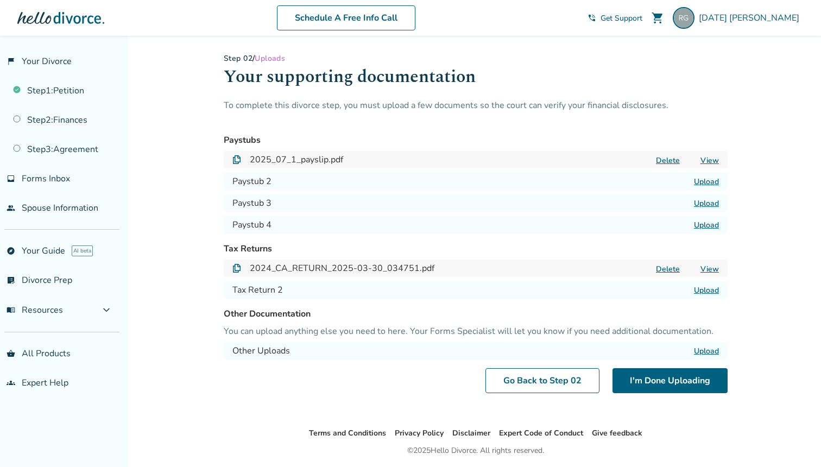
click at [708, 184] on label "Upload" at bounding box center [706, 182] width 25 height 10
click at [0, 0] on input "Upload" at bounding box center [0, 0] width 0 height 0
click at [709, 203] on label "Upload" at bounding box center [706, 203] width 25 height 10
click at [0, 0] on input "Upload" at bounding box center [0, 0] width 0 height 0
click at [709, 227] on label "Upload" at bounding box center [706, 225] width 25 height 10
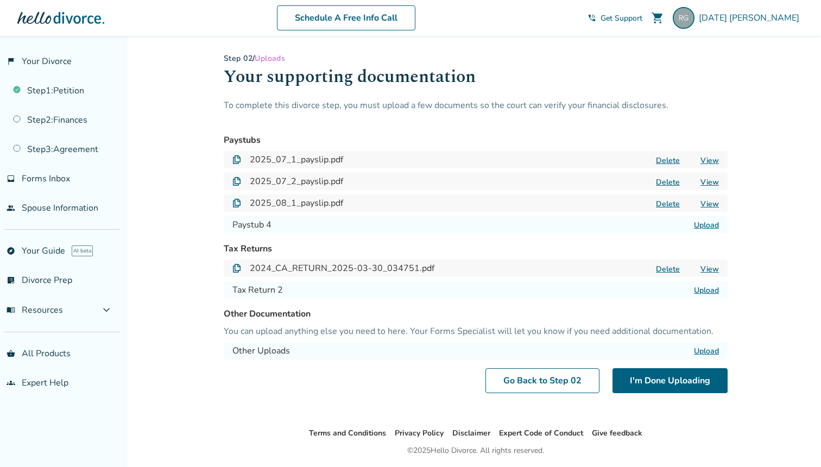
click at [0, 0] on input "Upload" at bounding box center [0, 0] width 0 height 0
click at [707, 291] on label "Upload" at bounding box center [706, 290] width 25 height 10
click at [0, 0] on input "Upload" at bounding box center [0, 0] width 0 height 0
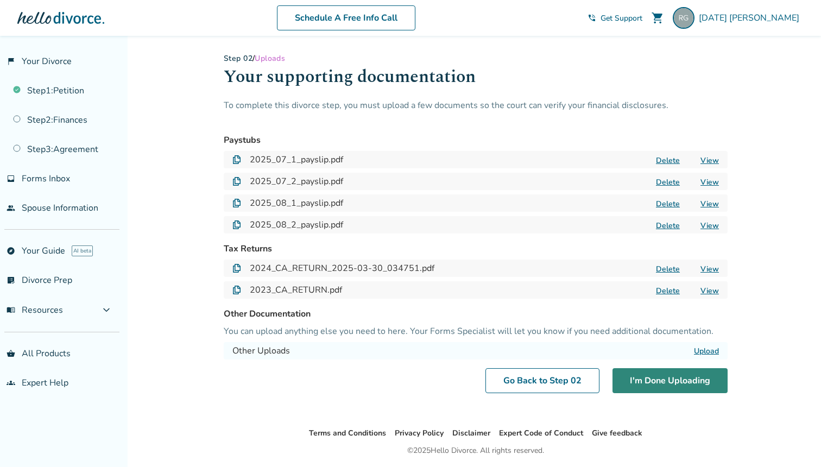
click at [690, 381] on button "I'm Done Uploading" at bounding box center [670, 380] width 115 height 25
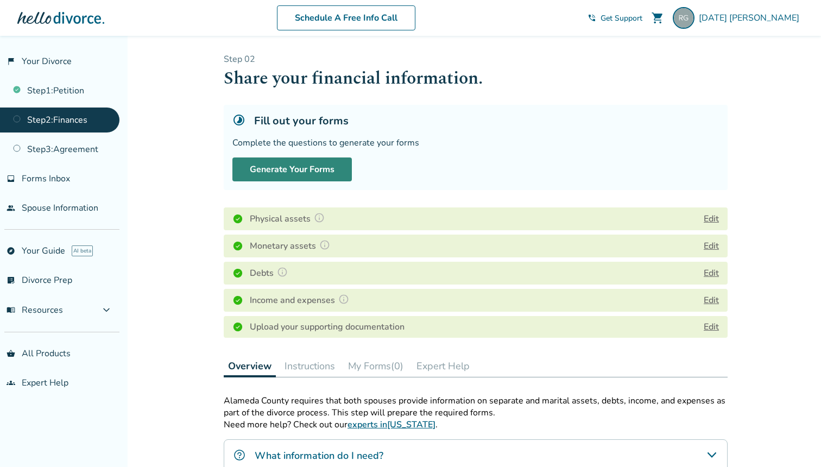
click at [307, 170] on button "Generate Your Forms" at bounding box center [293, 170] width 120 height 24
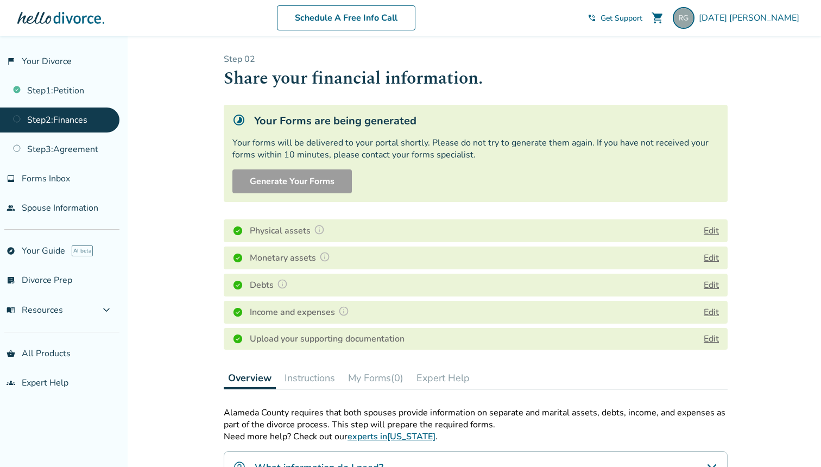
click at [408, 146] on div "Your forms will be delivered to your portal shortly. Please do not try to gener…" at bounding box center [476, 149] width 487 height 24
click at [437, 158] on div "Your forms will be delivered to your portal shortly. Please do not try to gener…" at bounding box center [476, 149] width 487 height 24
click at [407, 149] on div "Your forms will be delivered to your portal shortly. Please do not try to gener…" at bounding box center [476, 149] width 487 height 24
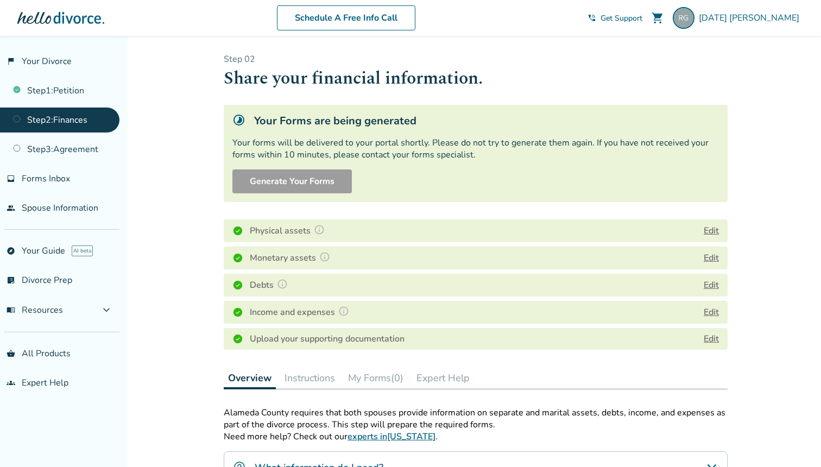
click at [407, 149] on div "Your forms will be delivered to your portal shortly. Please do not try to gener…" at bounding box center [476, 149] width 487 height 24
click at [434, 151] on div "Your forms will be delivered to your portal shortly. Please do not try to gener…" at bounding box center [476, 149] width 487 height 24
click at [81, 213] on link "people Spouse Information" at bounding box center [60, 208] width 120 height 25
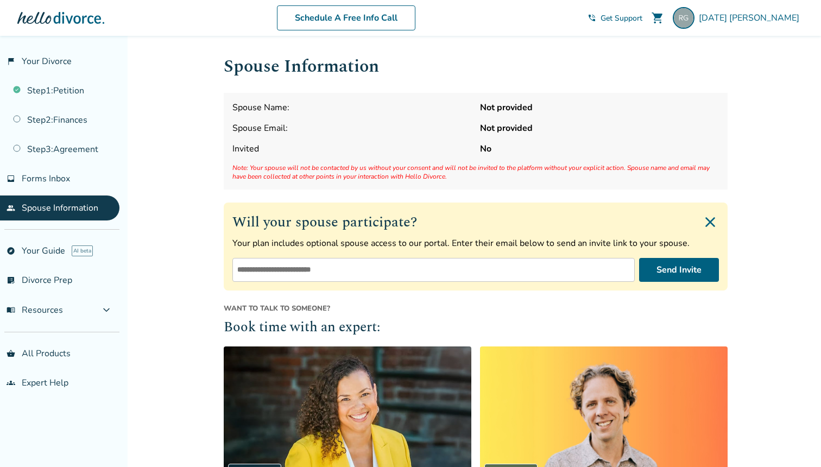
click at [372, 178] on span "Note: Your spouse will not be contacted by us without your consent and will not…" at bounding box center [476, 172] width 487 height 17
click at [399, 174] on span "Note: Your spouse will not be contacted by us without your consent and will not…" at bounding box center [476, 172] width 487 height 17
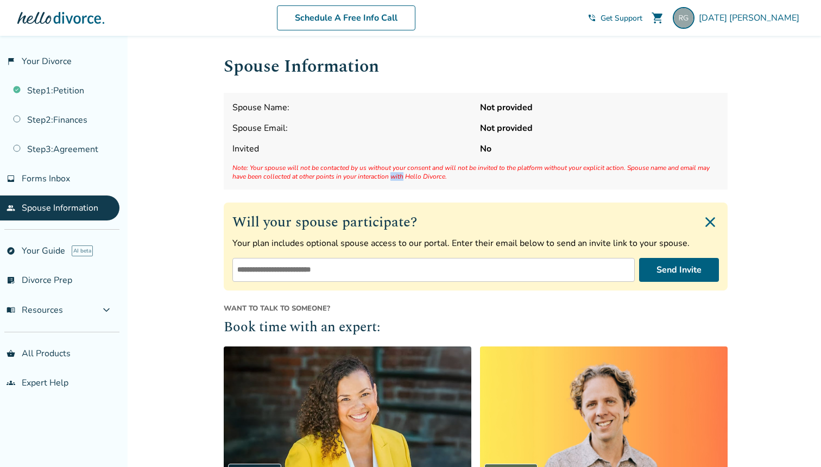
click at [399, 174] on span "Note: Your spouse will not be contacted by us without your consent and will not…" at bounding box center [476, 172] width 487 height 17
click at [425, 179] on span "Note: Your spouse will not be contacted by us without your consent and will not…" at bounding box center [476, 172] width 487 height 17
click at [439, 170] on span "Note: Your spouse will not be contacted by us without your consent and will not…" at bounding box center [476, 172] width 487 height 17
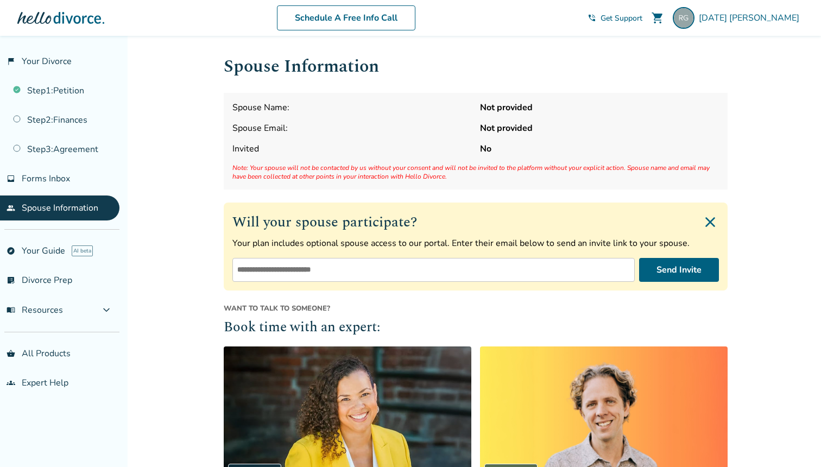
click at [422, 181] on span "Note: Your spouse will not be contacted by us without your consent and will not…" at bounding box center [476, 172] width 487 height 17
click at [439, 174] on span "Note: Your spouse will not be contacted by us without your consent and will not…" at bounding box center [476, 172] width 487 height 17
click at [395, 216] on h2 "Will your spouse participate?" at bounding box center [476, 222] width 487 height 22
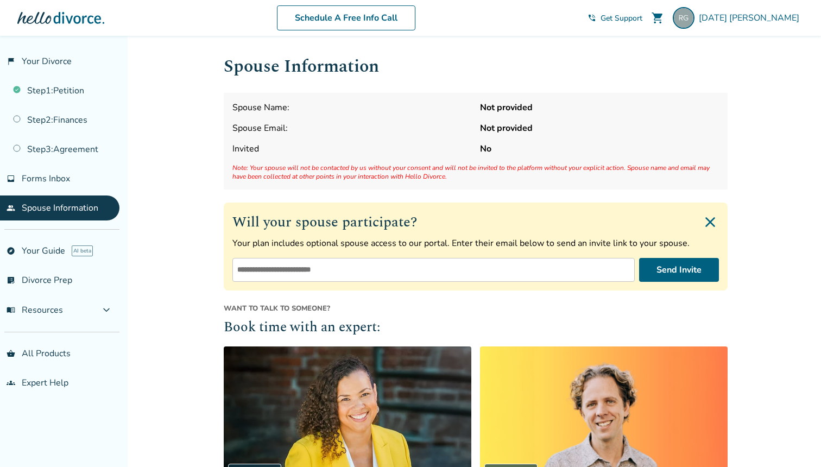
click at [395, 216] on h2 "Will your spouse participate?" at bounding box center [476, 222] width 487 height 22
click at [430, 224] on h2 "Will your spouse participate?" at bounding box center [476, 222] width 487 height 22
click at [72, 94] on link "Step 1 : Petition" at bounding box center [60, 90] width 120 height 25
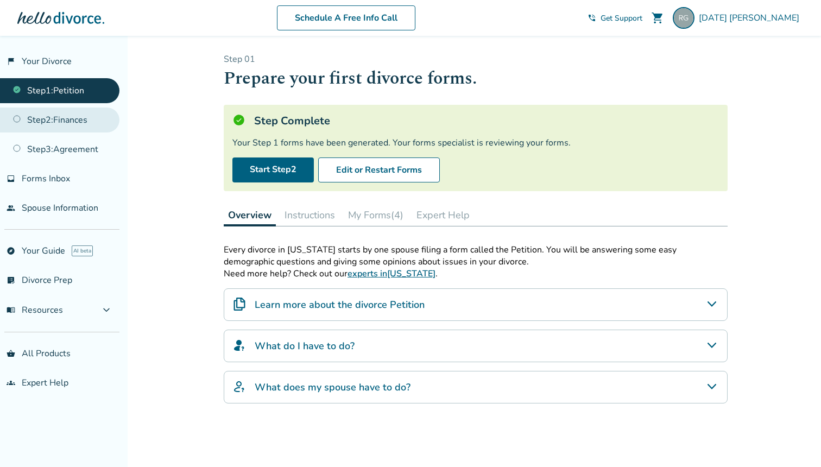
click at [78, 120] on link "Step 2 : Finances" at bounding box center [60, 120] width 120 height 25
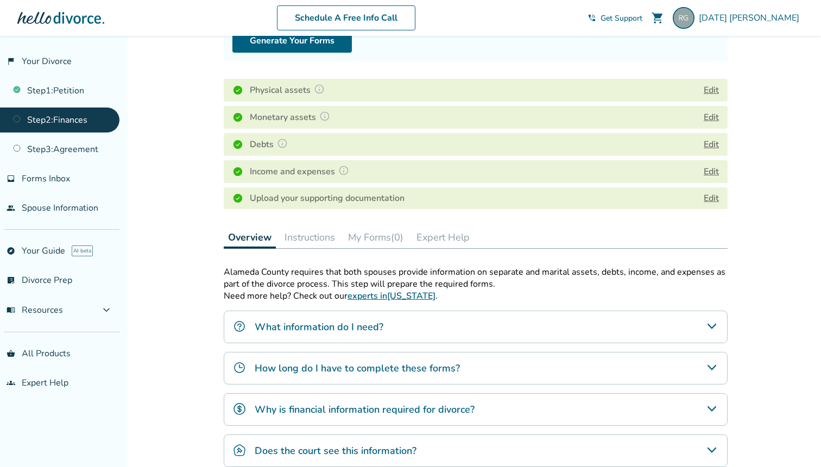
scroll to position [152, 0]
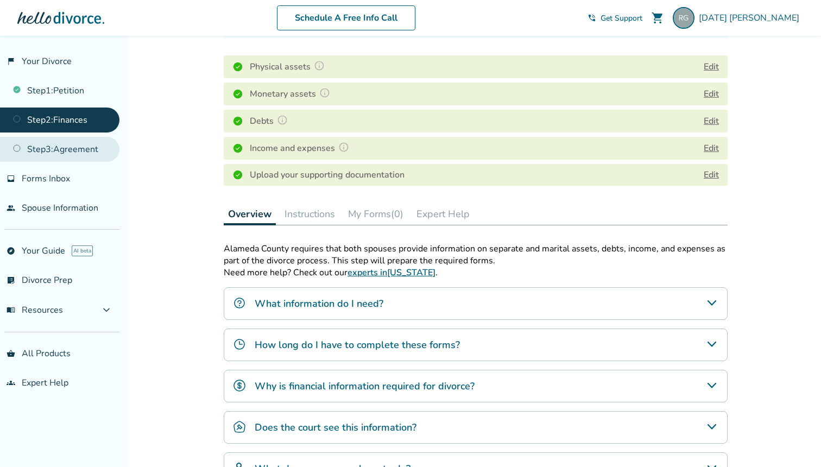
click at [78, 149] on link "Step 3 : Agreement" at bounding box center [60, 149] width 120 height 25
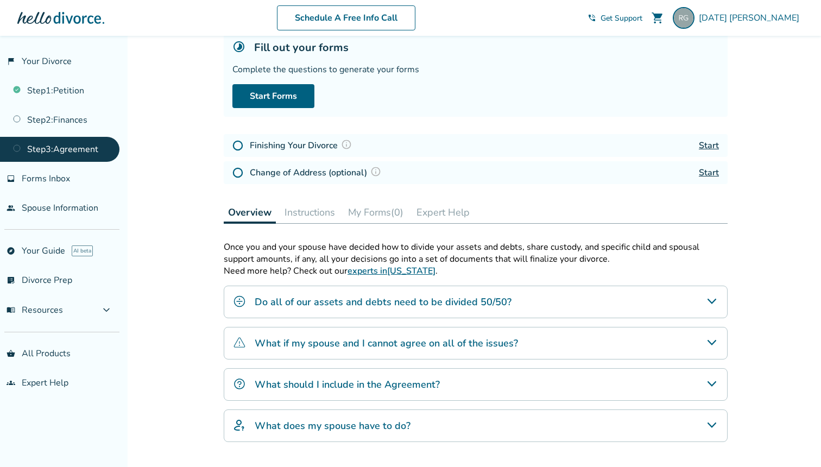
scroll to position [74, 0]
click at [520, 303] on div "Do all of our assets and debts need to be divided 50/50?" at bounding box center [476, 301] width 504 height 33
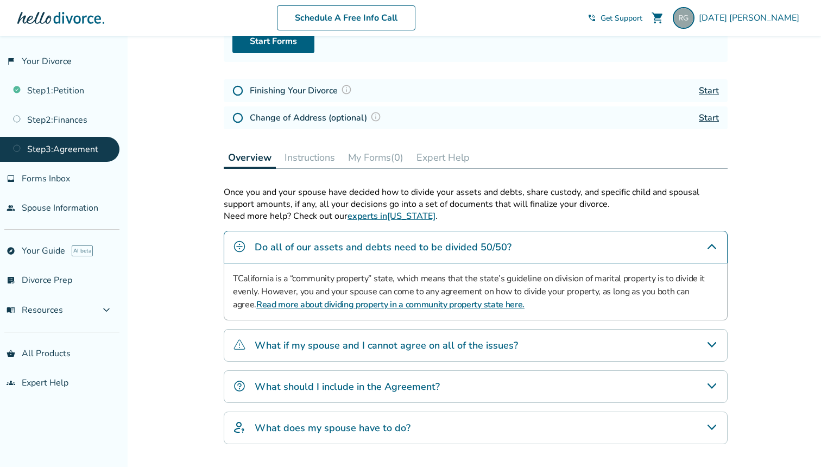
scroll to position [129, 0]
click at [562, 345] on div "What if my spouse and I cannot agree on all of the issues?" at bounding box center [476, 345] width 504 height 33
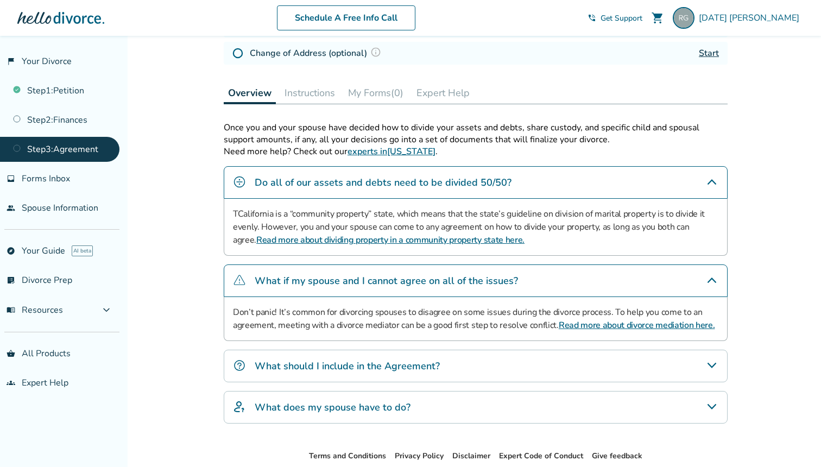
scroll to position [198, 0]
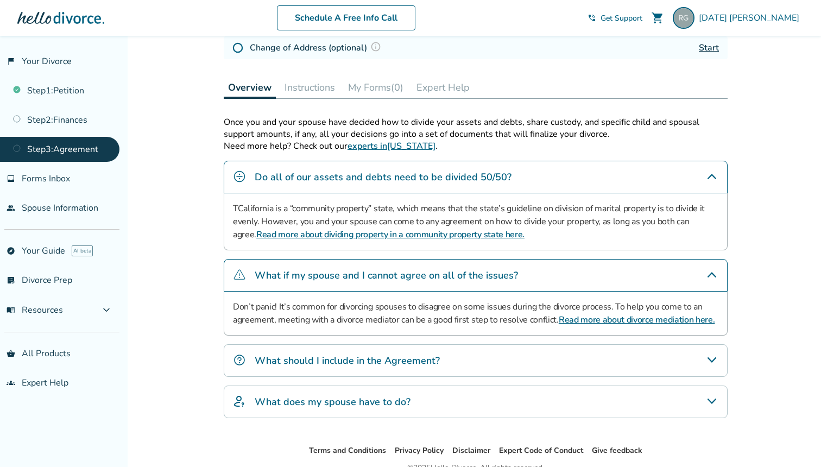
click at [515, 359] on div "What should I include in the Agreement?" at bounding box center [476, 360] width 504 height 33
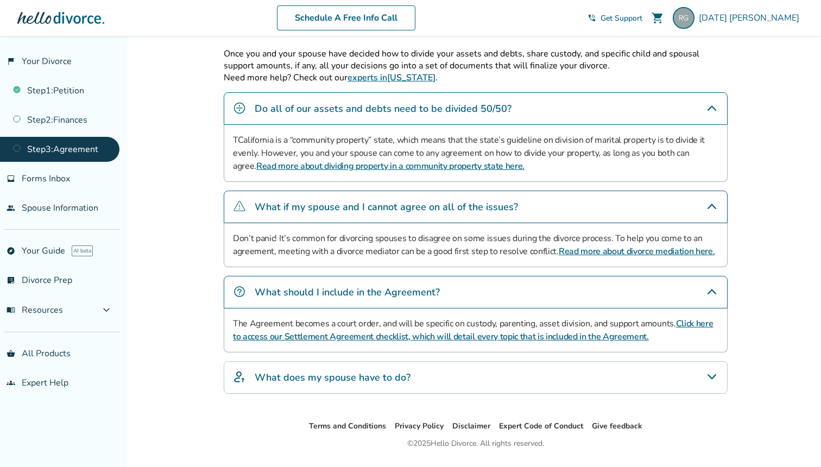
scroll to position [275, 0]
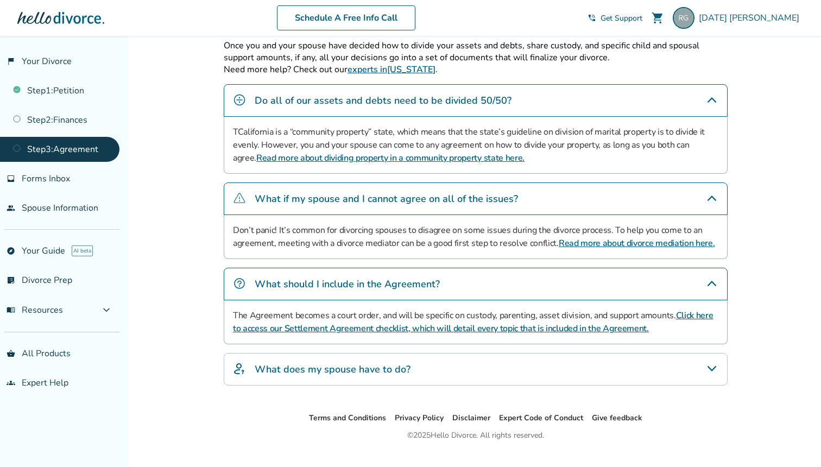
click at [502, 372] on div "What does my spouse have to do?" at bounding box center [476, 369] width 504 height 33
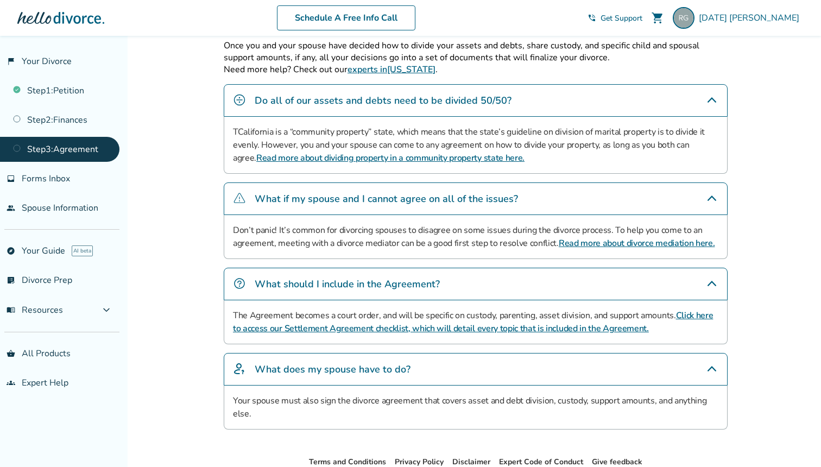
scroll to position [342, 0]
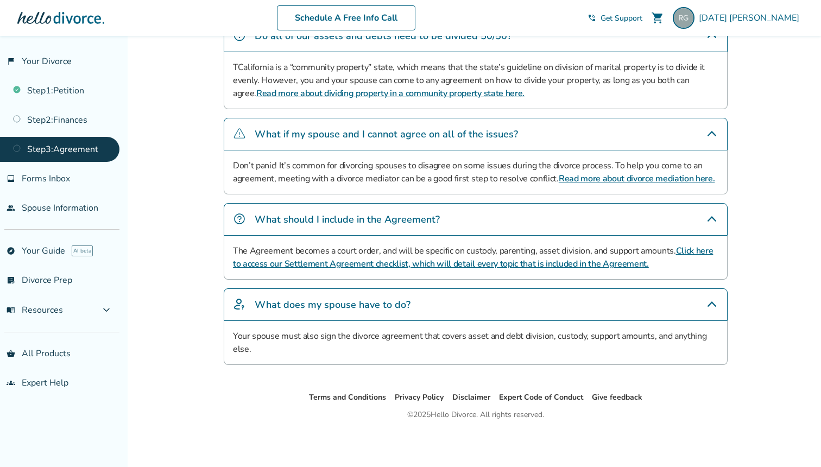
click at [474, 337] on p "Your spouse must also sign the divorce agreement that covers asset and debt div…" at bounding box center [476, 343] width 486 height 26
click at [496, 338] on p "Your spouse must also sign the divorce agreement that covers asset and debt div…" at bounding box center [476, 343] width 486 height 26
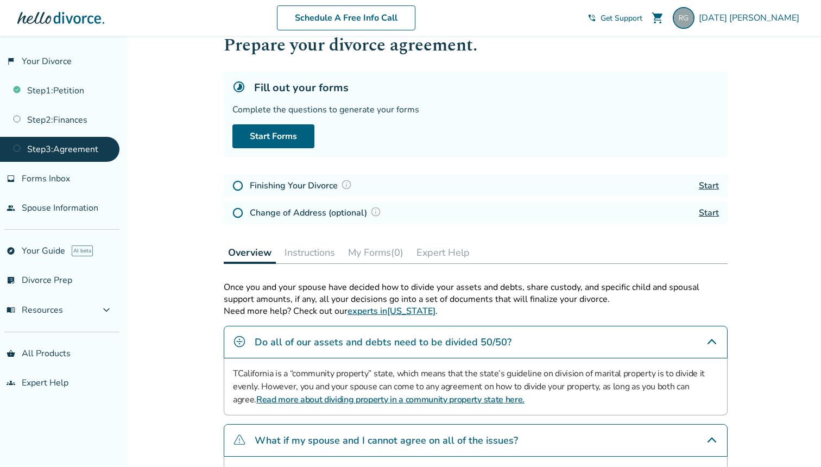
scroll to position [0, 0]
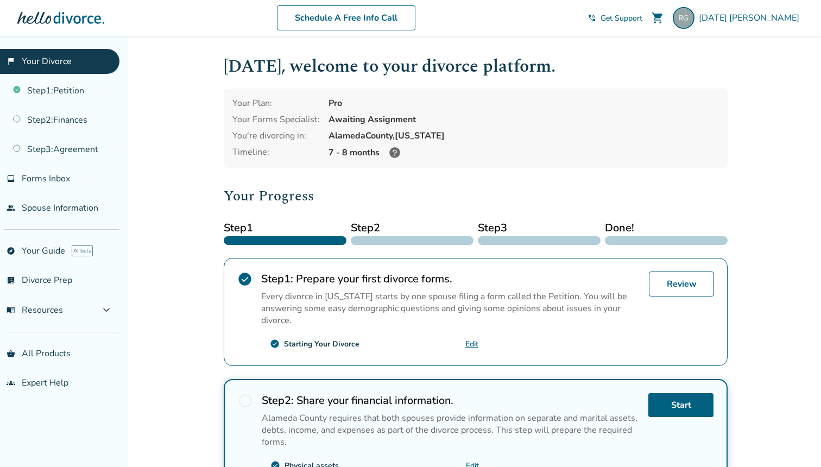
scroll to position [245, 0]
